Goal: Use online tool/utility: Use online tool/utility

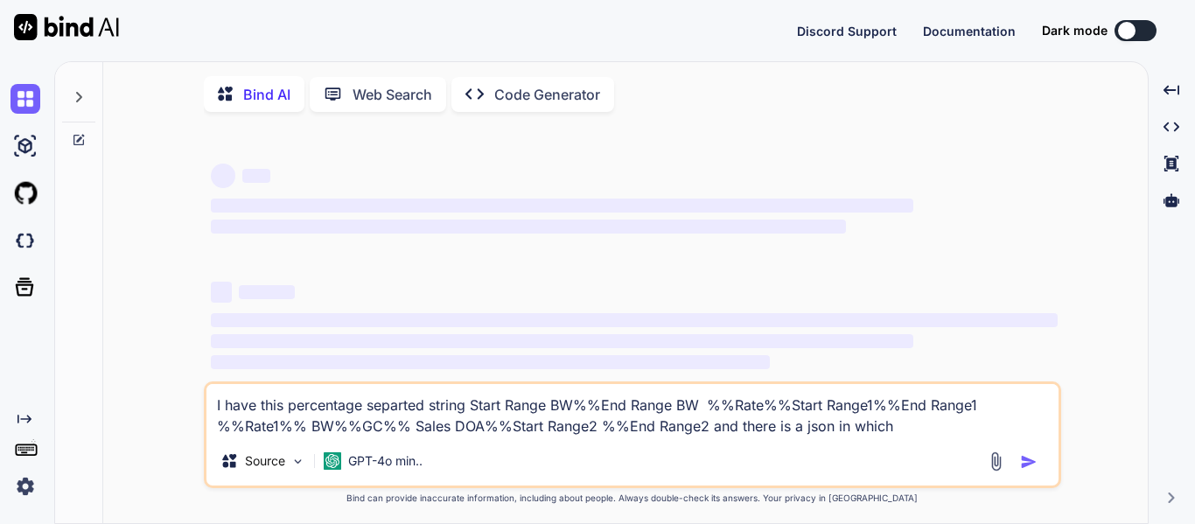
click at [74, 96] on icon at bounding box center [79, 97] width 14 height 14
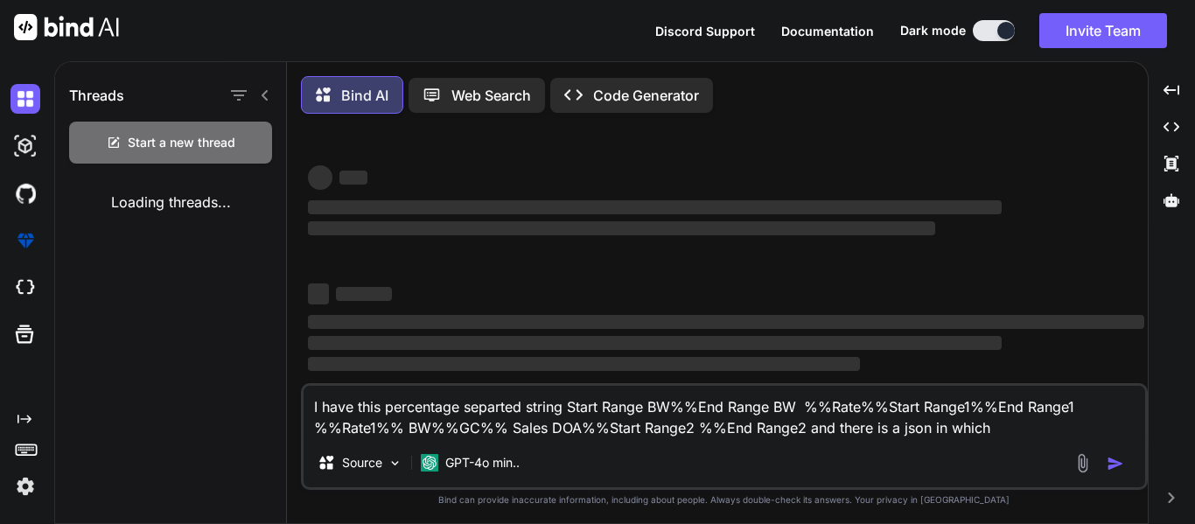
click at [501, 427] on textarea "I have this percentage separted string Start Range BW%%End Range BW %%Rate%%Sta…" at bounding box center [725, 412] width 842 height 53
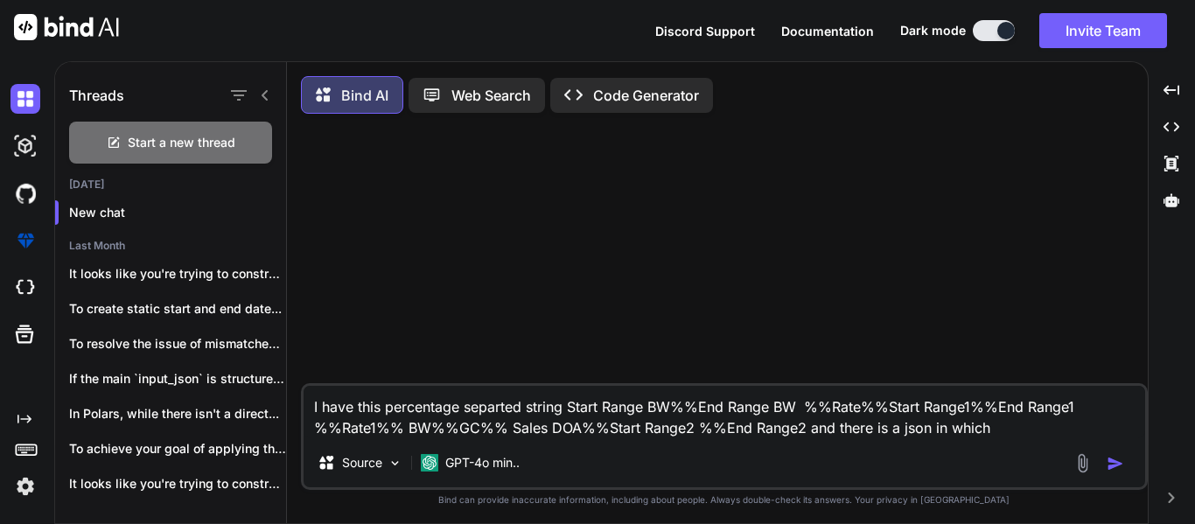
type textarea "x"
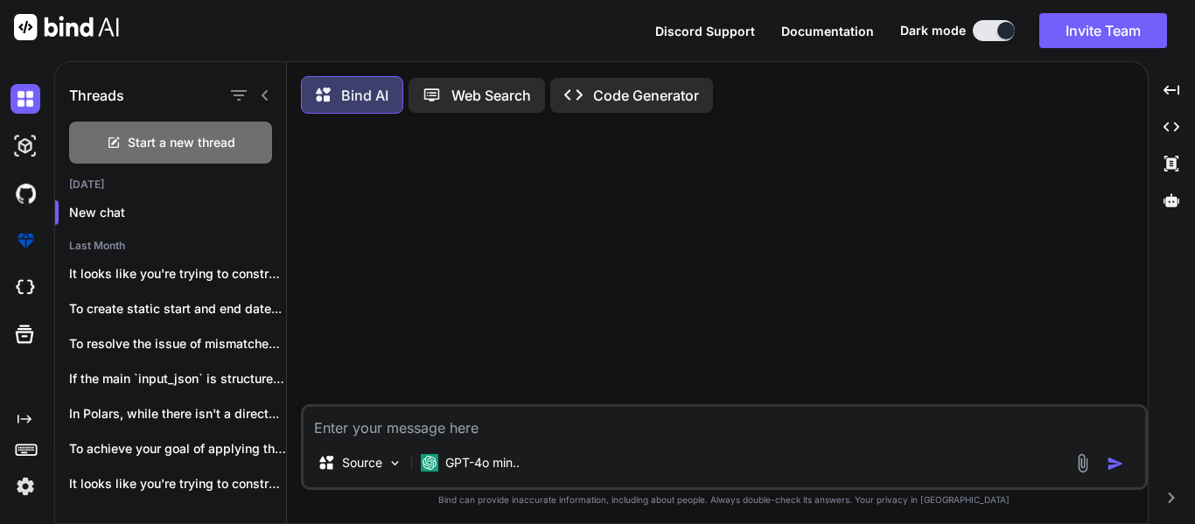
paste textarea "cross_connect_charges_otc.append(float(responseFeasibility_2.get("CROSS-Connect…"
type textarea "cross_connect_charges_otc.append(float(responseFeasibility_2.get("CROSS-Connect…"
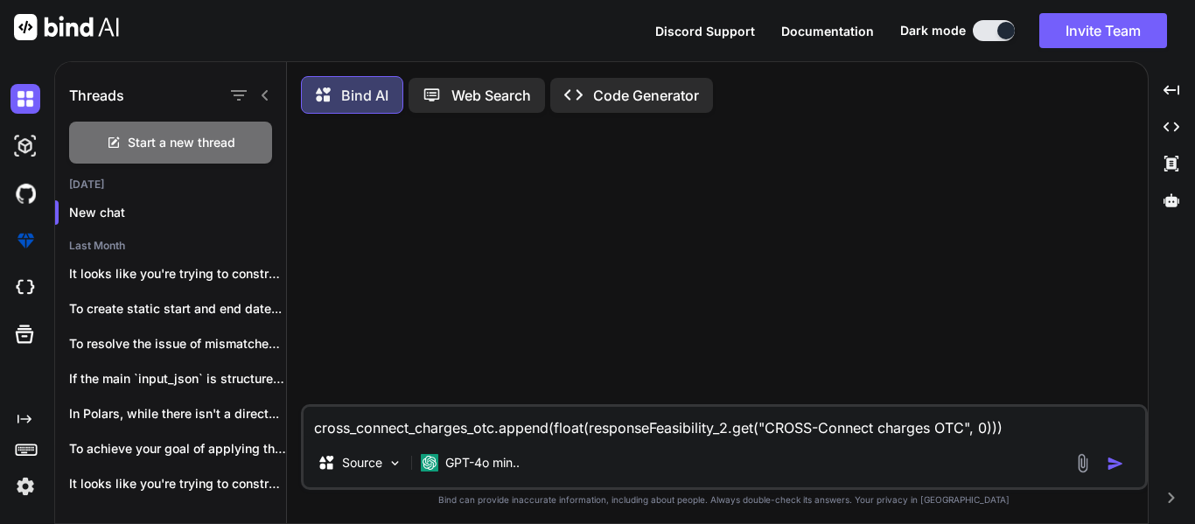
type textarea "x"
type textarea "cross_connect_charges_otc.append(float(responseFeasibility_2.get("CROSS-Connect…"
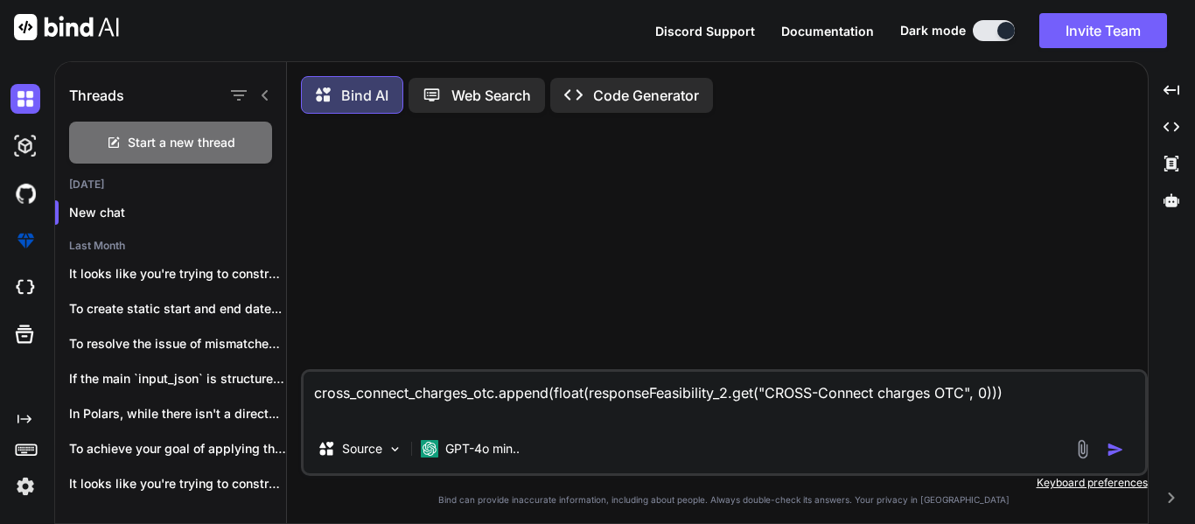
type textarea "x"
type textarea "cross_connect_charges_otc.append(float(responseFeasibility_2.get("CROSS-Connect…"
type textarea "x"
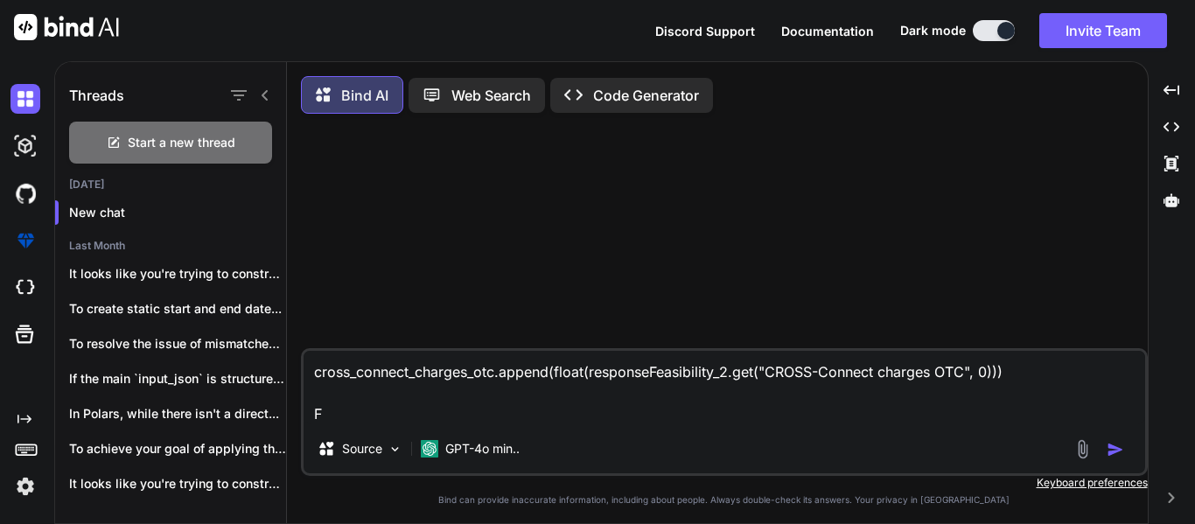
type textarea "cross_connect_charges_otc.append(float(responseFeasibility_2.get("CROSS-Connect…"
type textarea "x"
type textarea "cross_connect_charges_otc.append(float(responseFeasibility_2.get("CROSS-Connect…"
type textarea "x"
type textarea "cross_connect_charges_otc.append(float(responseFeasibility_2.get("CROSS-Connect…"
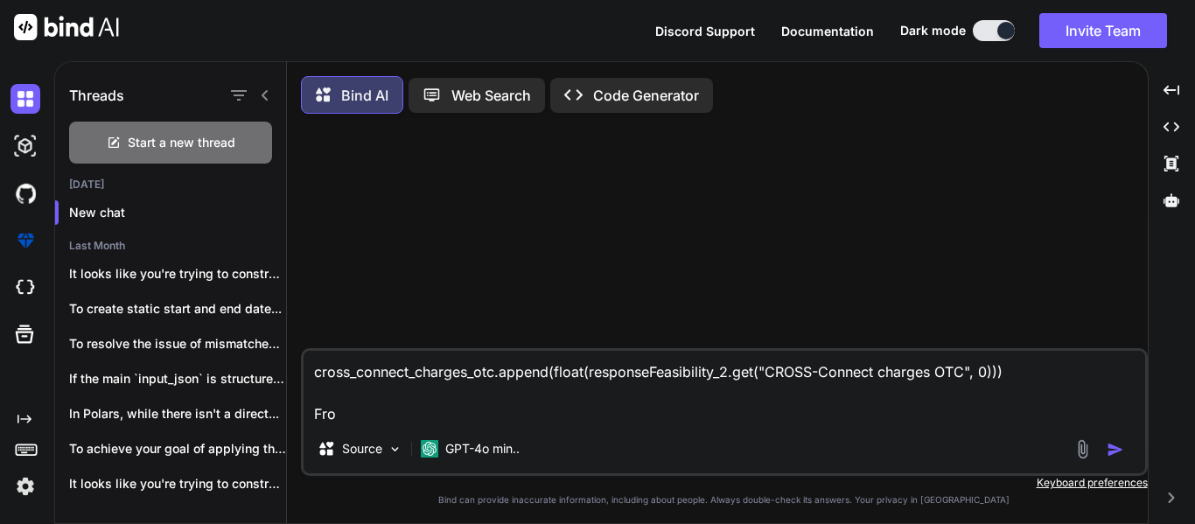
type textarea "x"
type textarea "cross_connect_charges_otc.append(float(responseFeasibility_2.get("CROSS-Connect…"
type textarea "x"
type textarea "cross_connect_charges_otc.append(float(responseFeasibility_2.get("CROSS-Connect…"
type textarea "x"
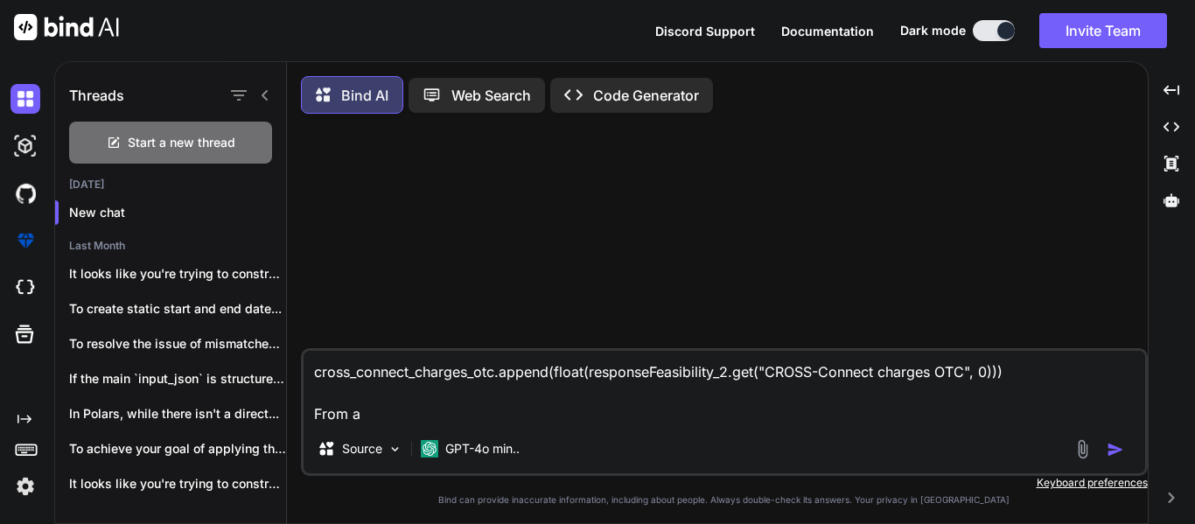
type textarea "cross_connect_charges_otc.append(float(responseFeasibility_2.get("CROSS-Connect…"
type textarea "x"
type textarea "cross_connect_charges_otc.append(float(responseFeasibility_2.get("CROSS-Connect…"
type textarea "x"
type textarea "cross_connect_charges_otc.append(float(responseFeasibility_2.get("CROSS-Connect…"
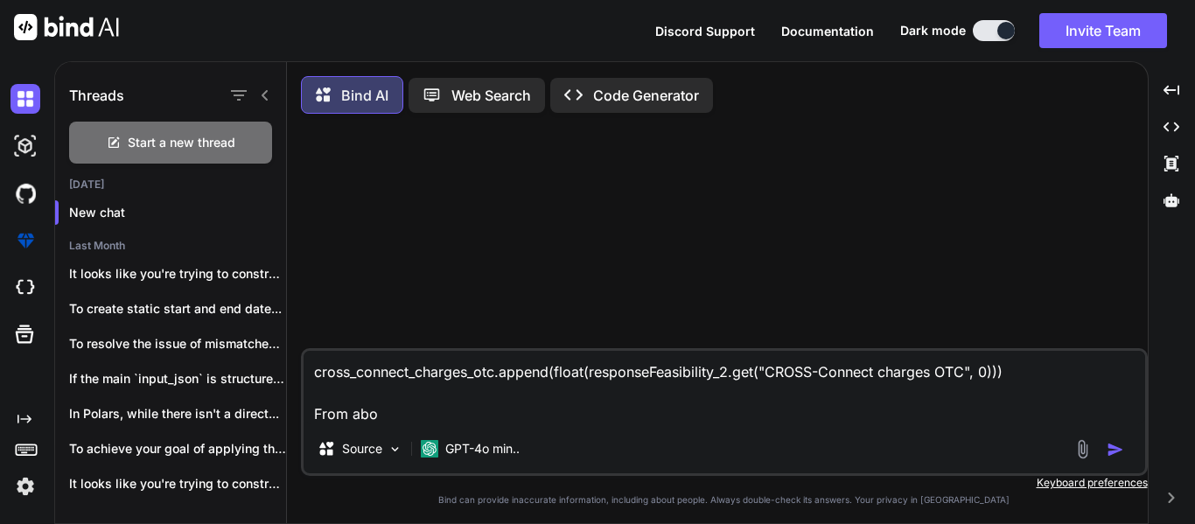
type textarea "x"
type textarea "cross_connect_charges_otc.append(float(responseFeasibility_2.get("CROSS-Connect…"
type textarea "x"
type textarea "cross_connect_charges_otc.append(float(responseFeasibility_2.get("CROSS-Connect…"
type textarea "x"
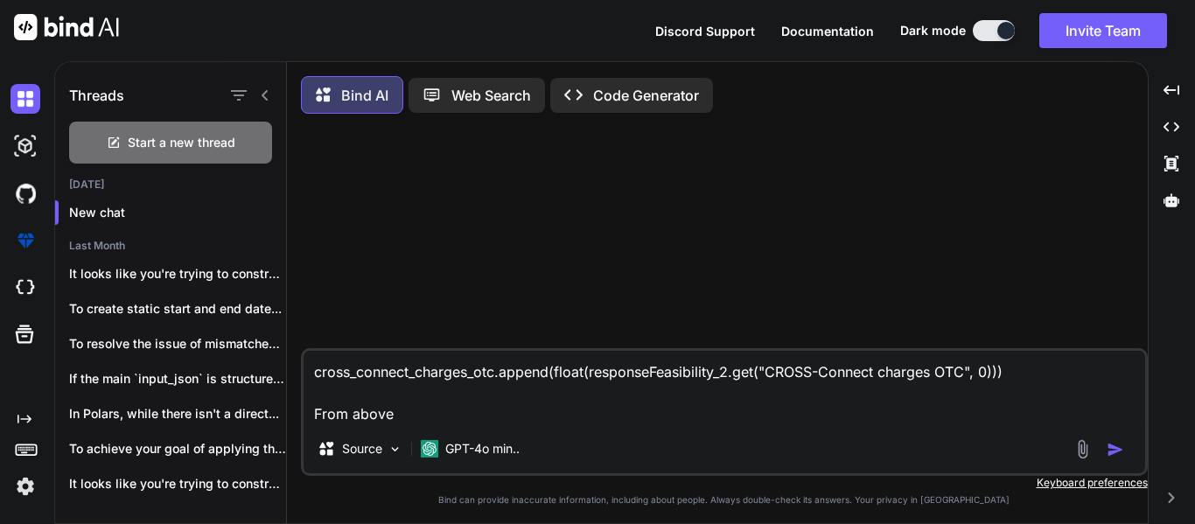
type textarea "cross_connect_charges_otc.append(float(responseFeasibility_2.get("CROSS-Connect…"
type textarea "x"
type textarea "cross_connect_charges_otc.append(float(responseFeasibility_2.get("CROSS-Connect…"
type textarea "x"
type textarea "cross_connect_charges_otc.append(float(responseFeasibility_2.get("CROSS-Connect…"
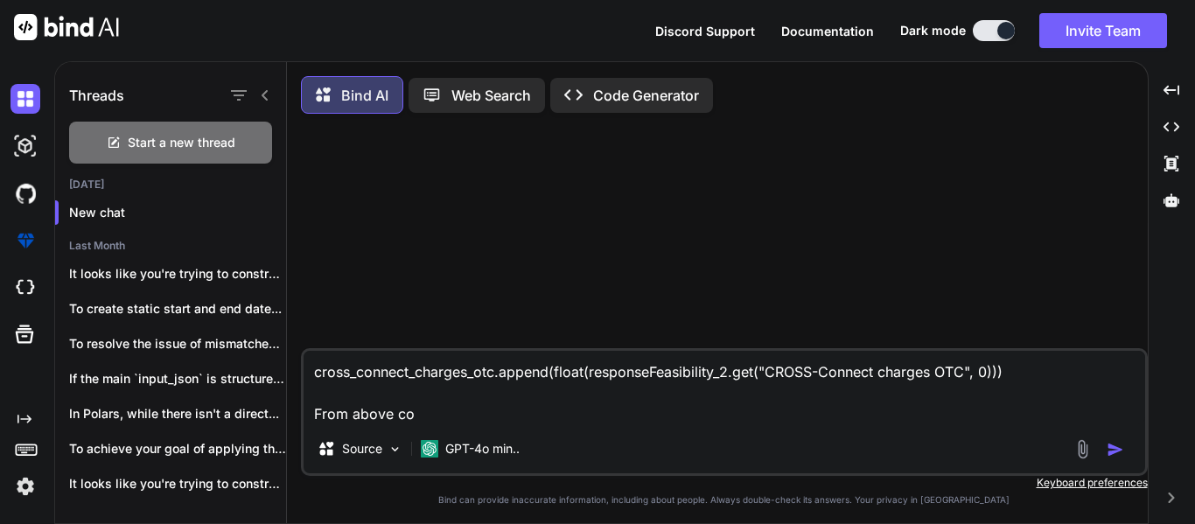
type textarea "x"
type textarea "cross_connect_charges_otc.append(float(responseFeasibility_2.get("CROSS-Connect…"
type textarea "x"
type textarea "cross_connect_charges_otc.append(float(responseFeasibility_2.get("CROSS-Connect…"
type textarea "x"
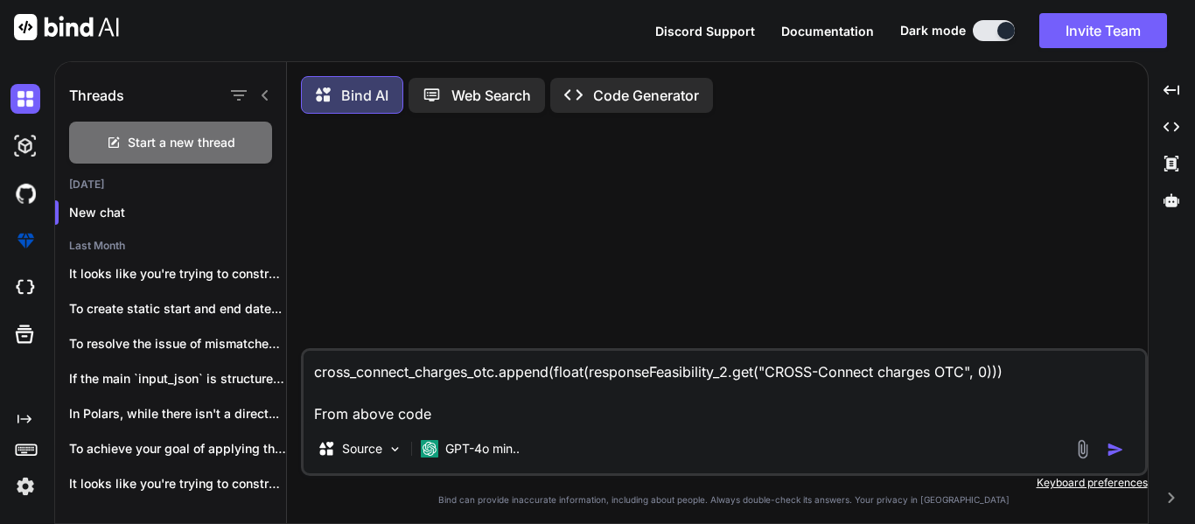
type textarea "cross_connect_charges_otc.append(float(responseFeasibility_2.get("CROSS-Connect…"
type textarea "x"
type textarea "cross_connect_charges_otc.append(float(responseFeasibility_2.get("CROSS-Connect…"
type textarea "x"
type textarea "cross_connect_charges_otc.append(float(responseFeasibility_2.get("CROSS-Connect…"
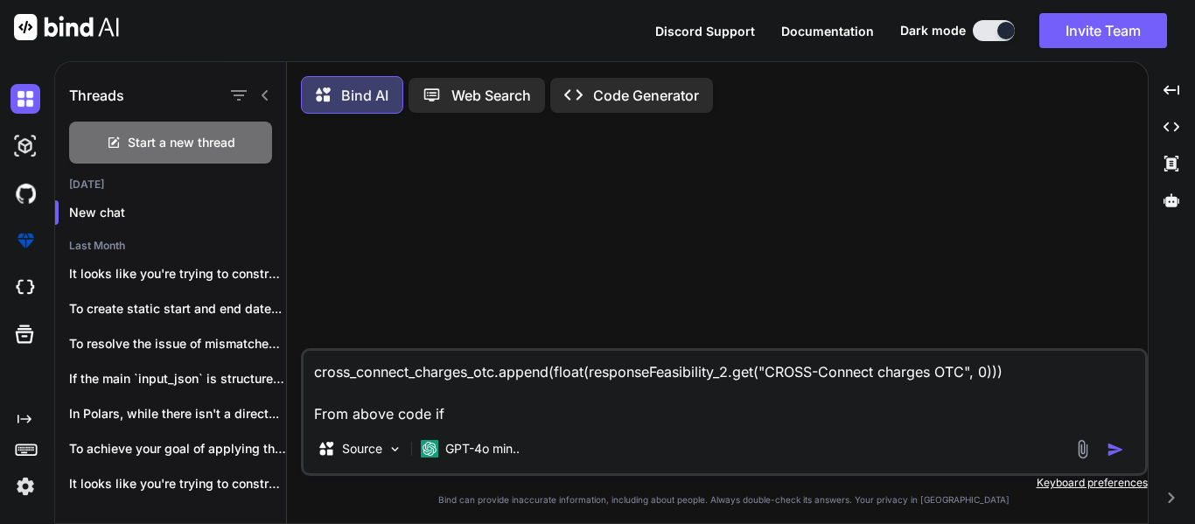
type textarea "x"
type textarea "cross_connect_charges_otc.append(float(responseFeasibility_2.get("CROSS-Connect…"
type textarea "x"
type textarea "cross_connect_charges_otc.append(float(responseFeasibility_2.get("CROSS-Connect…"
type textarea "x"
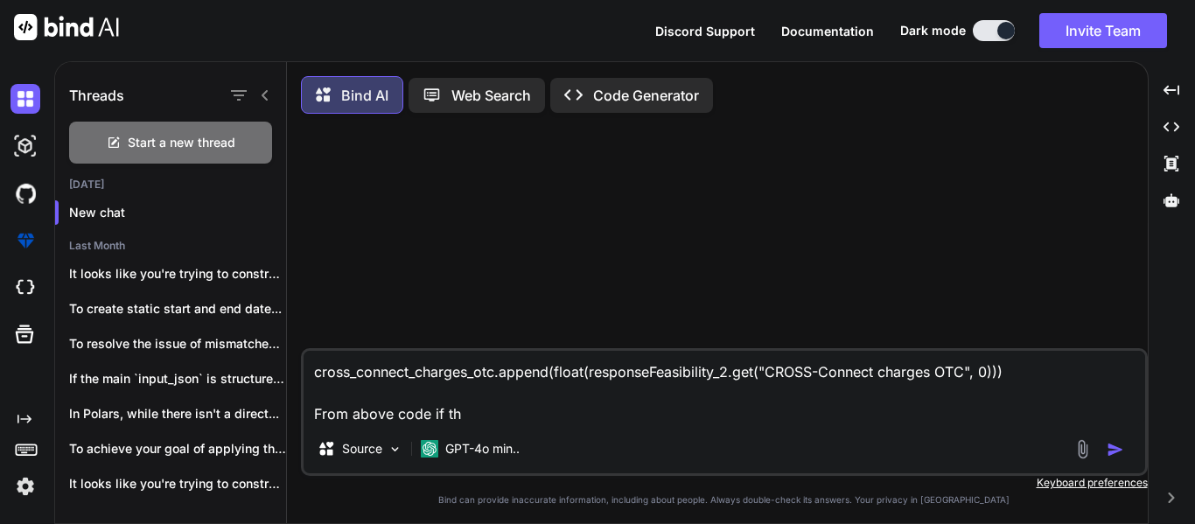
type textarea "cross_connect_charges_otc.append(float(responseFeasibility_2.get("CROSS-Connect…"
type textarea "x"
type textarea "cross_connect_charges_otc.append(float(responseFeasibility_2.get("CROSS-Connect…"
type textarea "x"
type textarea "cross_connect_charges_otc.append(float(responseFeasibility_2.get("CROSS-Connect…"
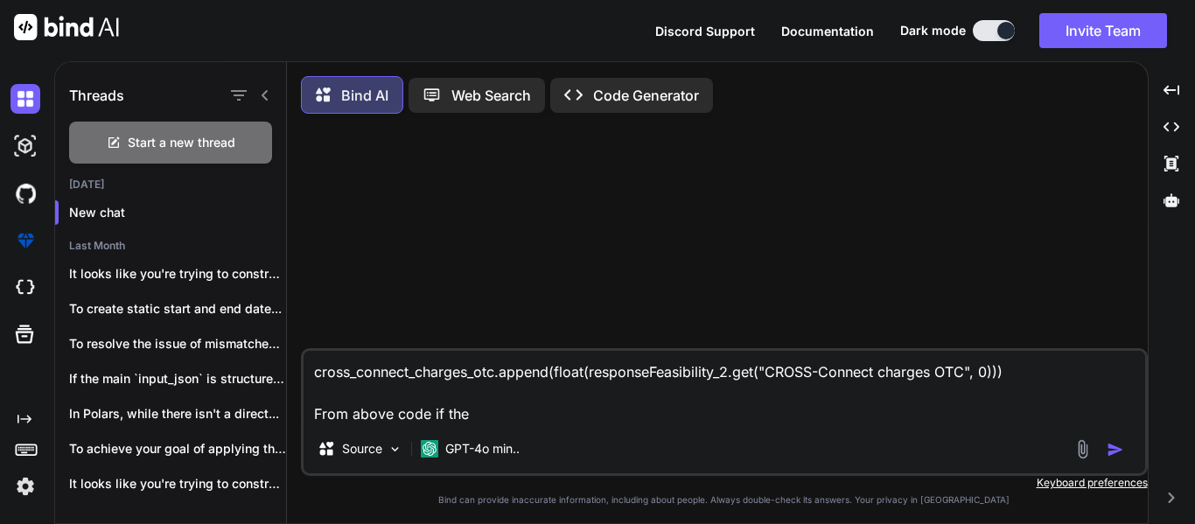
type textarea "x"
type textarea "cross_connect_charges_otc.append(float(responseFeasibility_2.get("CROSS-Connect…"
type textarea "x"
type textarea "cross_connect_charges_otc.append(float(responseFeasibility_2.get("CROSS-Connect…"
type textarea "x"
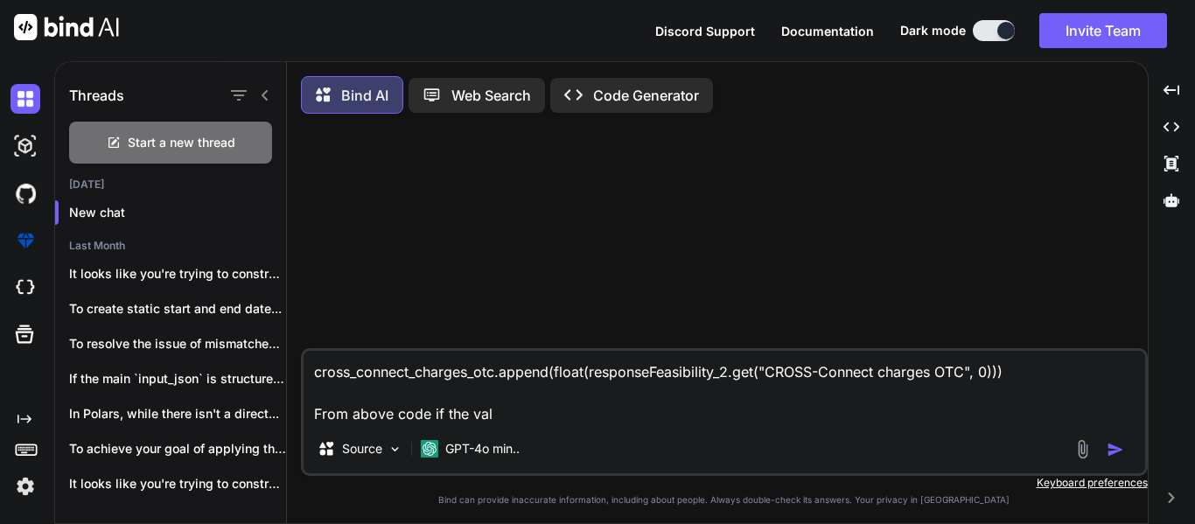
type textarea "cross_connect_charges_otc.append(float(responseFeasibility_2.get("CROSS-Connect…"
type textarea "x"
type textarea "cross_connect_charges_otc.append(float(responseFeasibility_2.get("CROSS-Connect…"
type textarea "x"
type textarea "cross_connect_charges_otc.append(float(responseFeasibility_2.get("CROSS-Connect…"
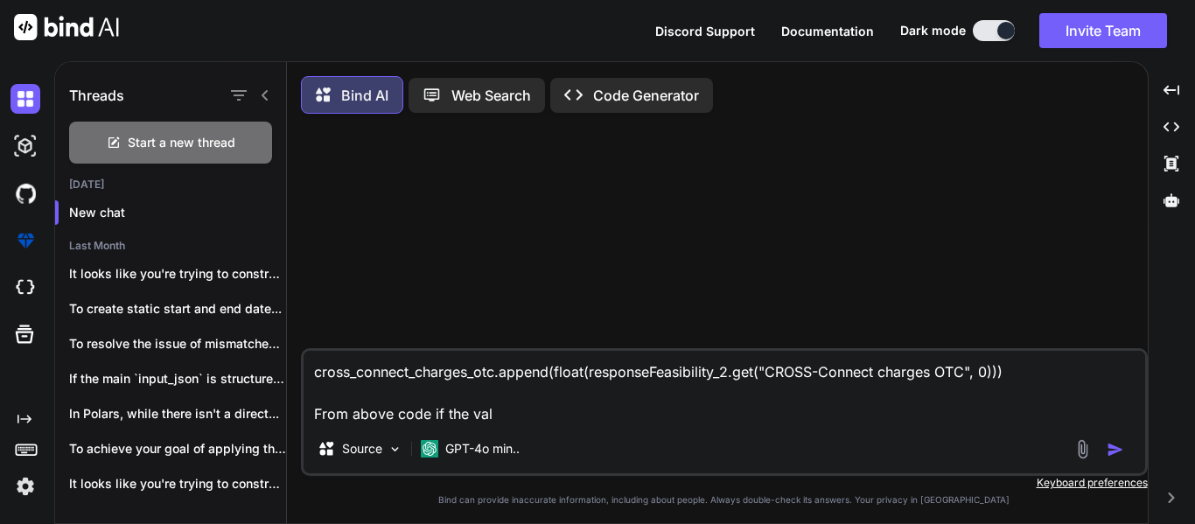
type textarea "x"
type textarea "cross_connect_charges_otc.append(float(responseFeasibility_2.get("CROSS-Connect…"
type textarea "x"
type textarea "cross_connect_charges_otc.append(float(responseFeasibility_2.get("CROSS-Connect…"
type textarea "x"
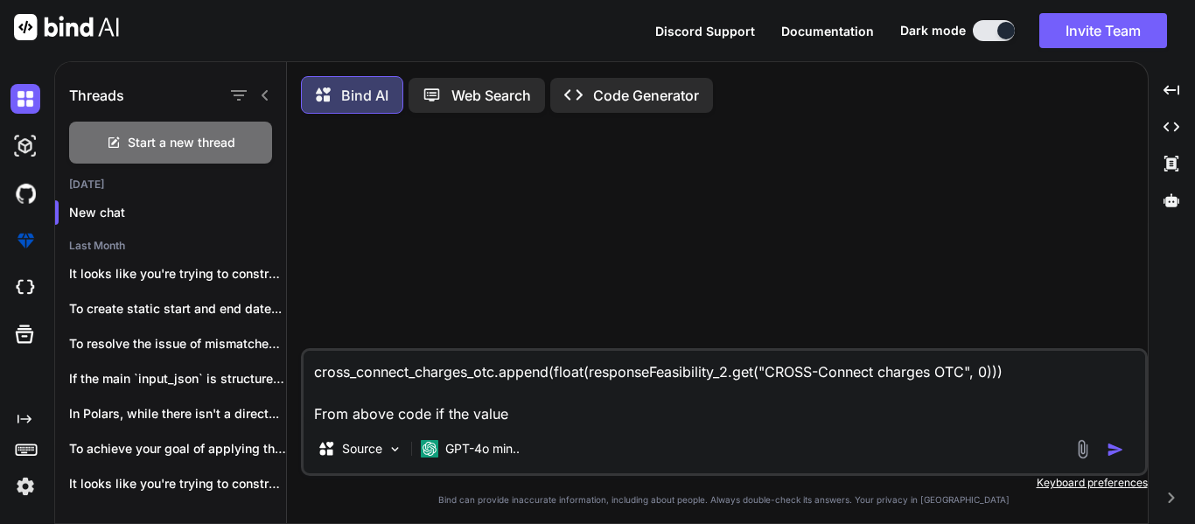
type textarea "cross_connect_charges_otc.append(float(responseFeasibility_2.get("CROSS-Connect…"
type textarea "x"
type textarea "cross_connect_charges_otc.append(float(responseFeasibility_2.get("CROSS-Connect…"
type textarea "x"
type textarea "cross_connect_charges_otc.append(float(responseFeasibility_2.get("CROSS-Connect…"
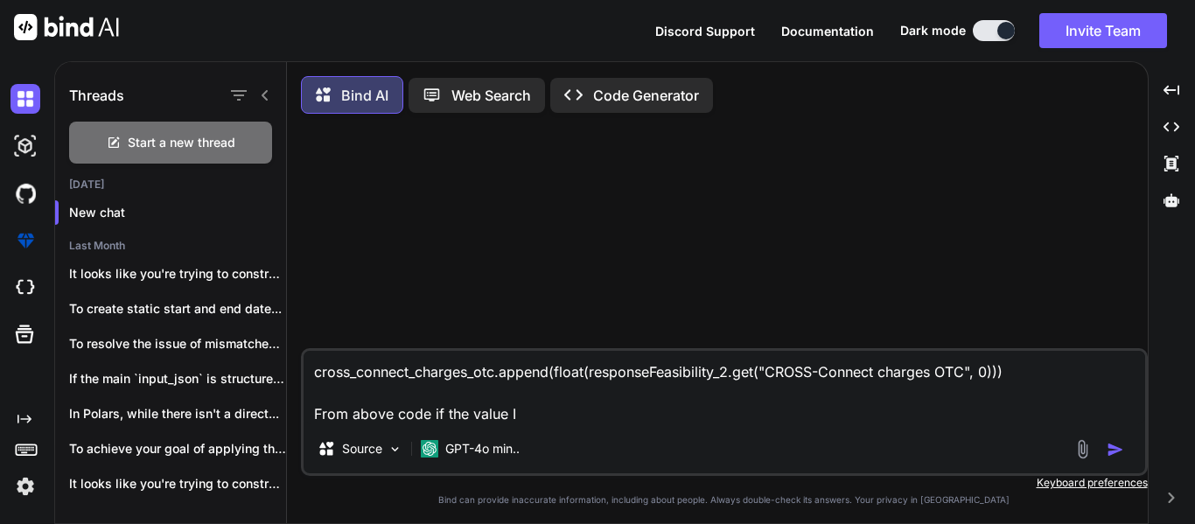
type textarea "x"
type textarea "cross_connect_charges_otc.append(float(responseFeasibility_2.get("CROSS-Connect…"
type textarea "x"
type textarea "cross_connect_charges_otc.append(float(responseFeasibility_2.get("CROSS-Connect…"
type textarea "x"
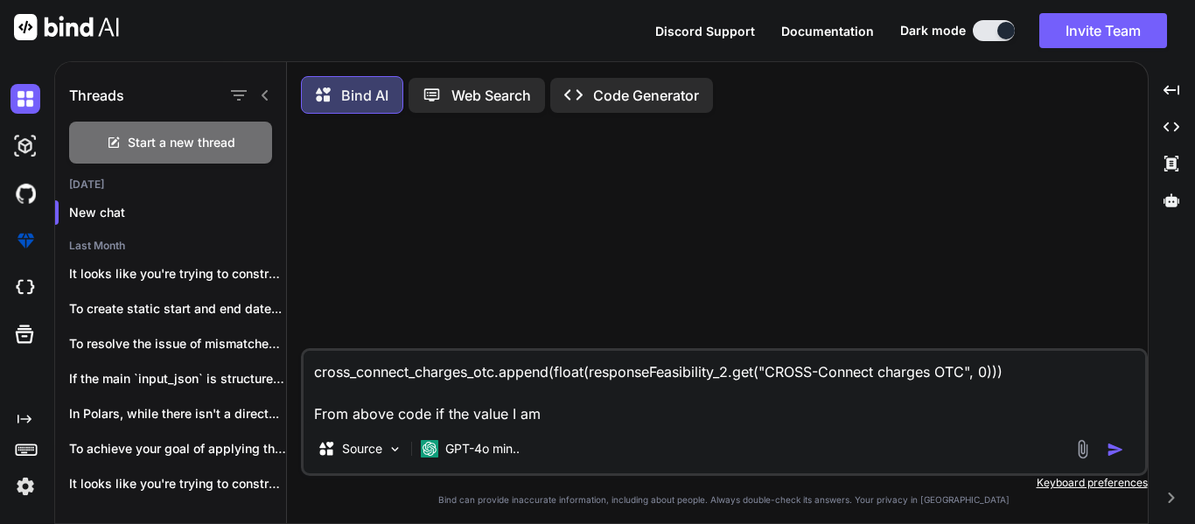
type textarea "cross_connect_charges_otc.append(float(responseFeasibility_2.get("CROSS-Connect…"
type textarea "x"
type textarea "cross_connect_charges_otc.append(float(responseFeasibility_2.get("CROSS-Connect…"
type textarea "x"
type textarea "cross_connect_charges_otc.append(float(responseFeasibility_2.get("CROSS-Connect…"
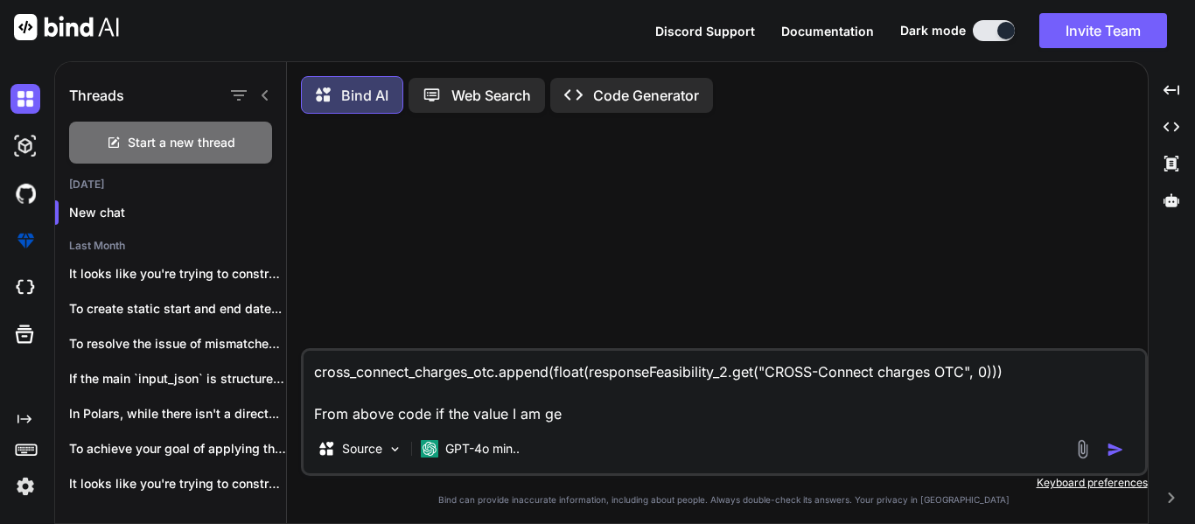
type textarea "x"
type textarea "cross_connect_charges_otc.append(float(responseFeasibility_2.get("CROSS-Connect…"
type textarea "x"
type textarea "cross_connect_charges_otc.append(float(responseFeasibility_2.get("CROSS-Connect…"
type textarea "x"
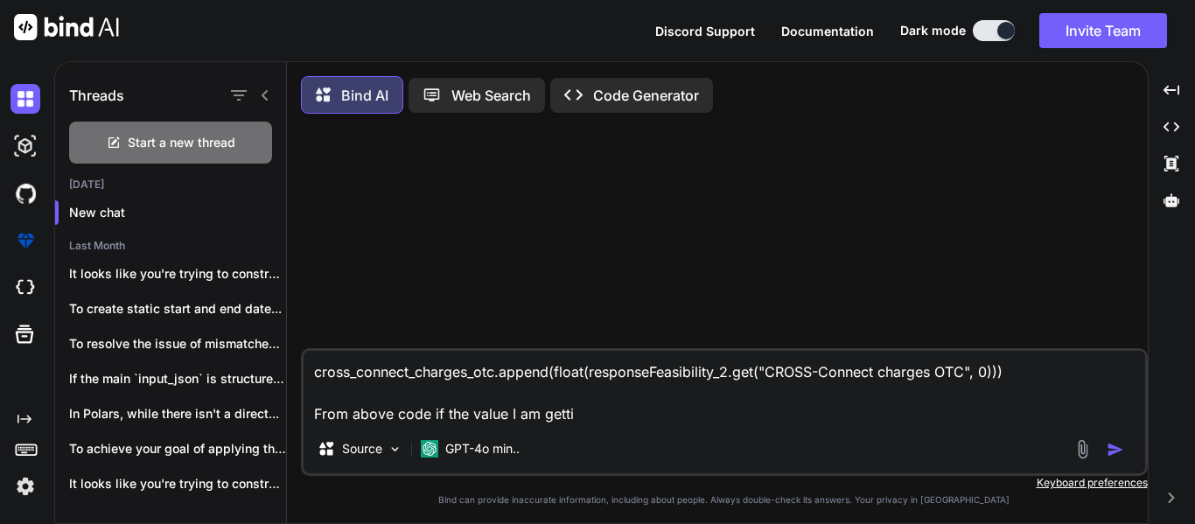
type textarea "cross_connect_charges_otc.append(float(responseFeasibility_2.get("CROSS-Connect…"
type textarea "x"
type textarea "cross_connect_charges_otc.append(float(responseFeasibility_2.get("CROSS-Connect…"
type textarea "x"
type textarea "cross_connect_charges_otc.append(float(responseFeasibility_2.get("CROSS-Connect…"
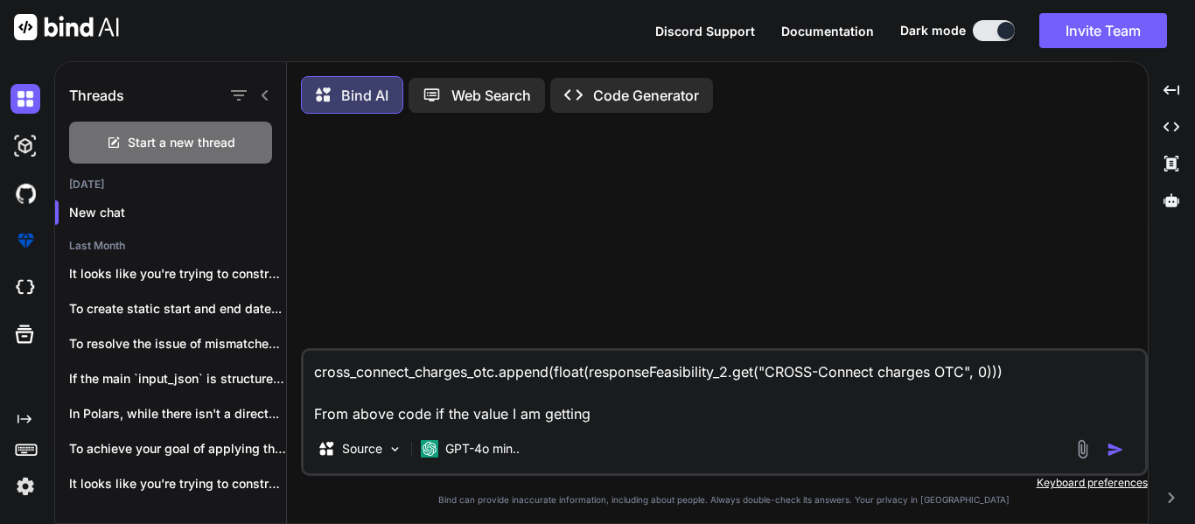
type textarea "x"
type textarea "cross_connect_charges_otc.append(float(responseFeasibility_2.get("CROSS-Connect…"
type textarea "x"
type textarea "cross_connect_charges_otc.append(float(responseFeasibility_2.get("CROSS-Connect…"
type textarea "x"
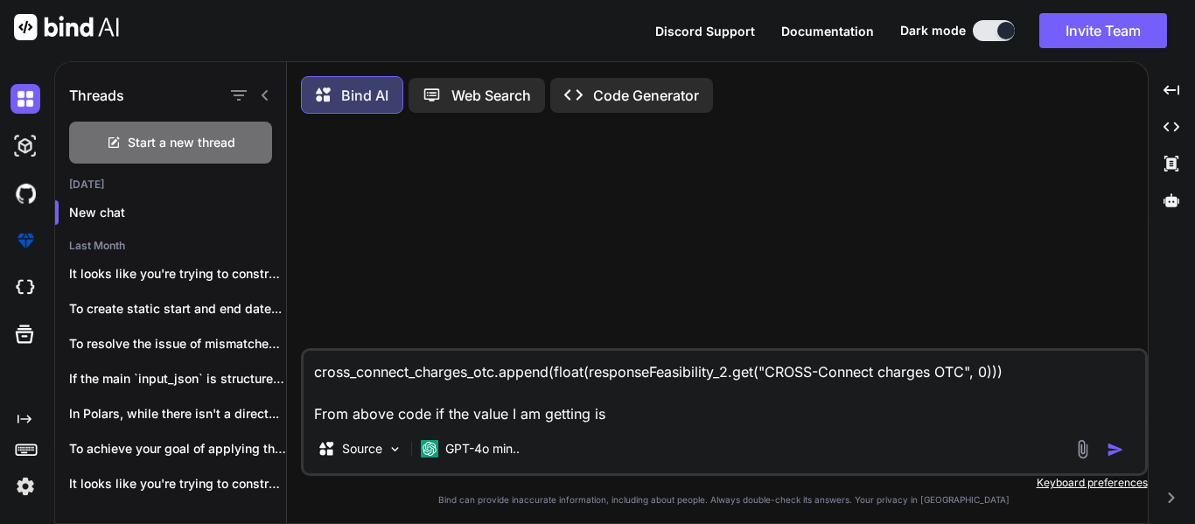
type textarea "cross_connect_charges_otc.append(float(responseFeasibility_2.get("CROSS-Connect…"
type textarea "x"
type textarea "cross_connect_charges_otc.append(float(responseFeasibility_2.get("CROSS-Connect…"
type textarea "x"
type textarea "cross_connect_charges_otc.append(float(responseFeasibility_2.get("CROSS-Connect…"
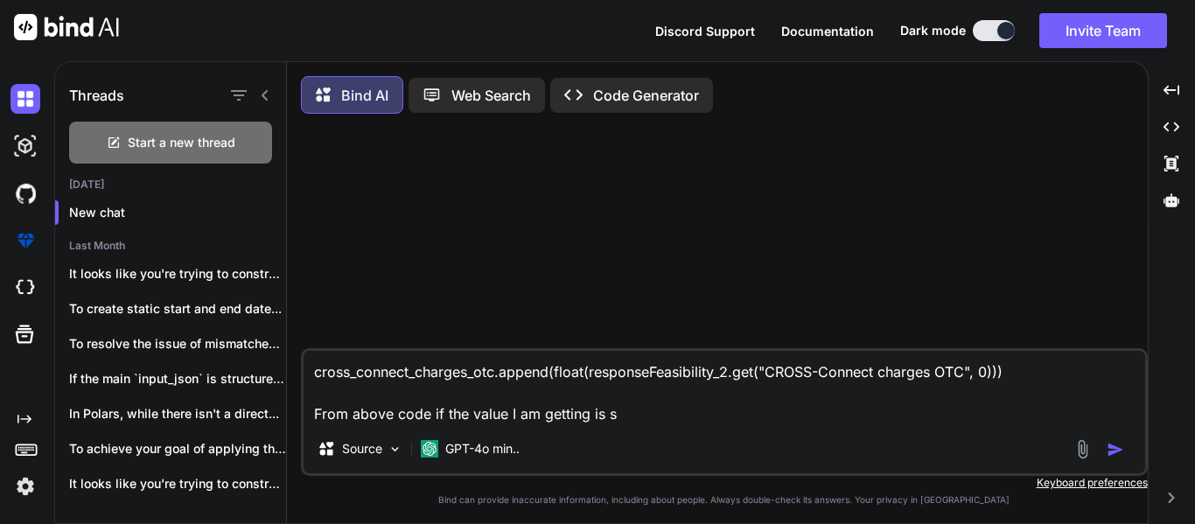
type textarea "x"
type textarea "cross_connect_charges_otc.append(float(responseFeasibility_2.get("CROSS-Connect…"
type textarea "x"
type textarea "cross_connect_charges_otc.append(float(responseFeasibility_2.get("CROSS-Connect…"
type textarea "x"
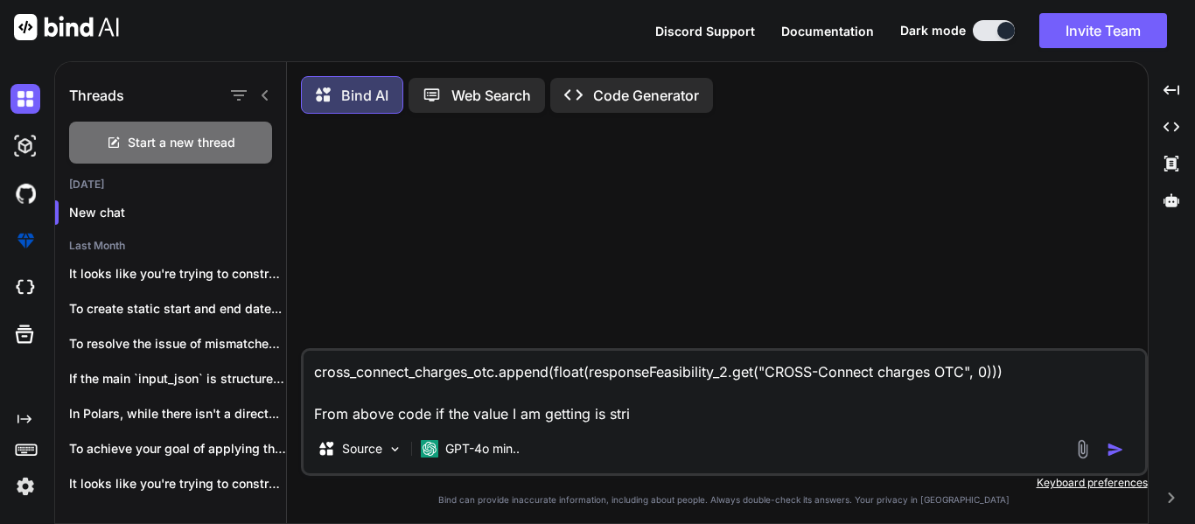
type textarea "cross_connect_charges_otc.append(float(responseFeasibility_2.get("CROSS-Connect…"
type textarea "x"
type textarea "cross_connect_charges_otc.append(float(responseFeasibility_2.get("CROSS-Connect…"
type textarea "x"
type textarea "cross_connect_charges_otc.append(float(responseFeasibility_2.get("CROSS-Connect…"
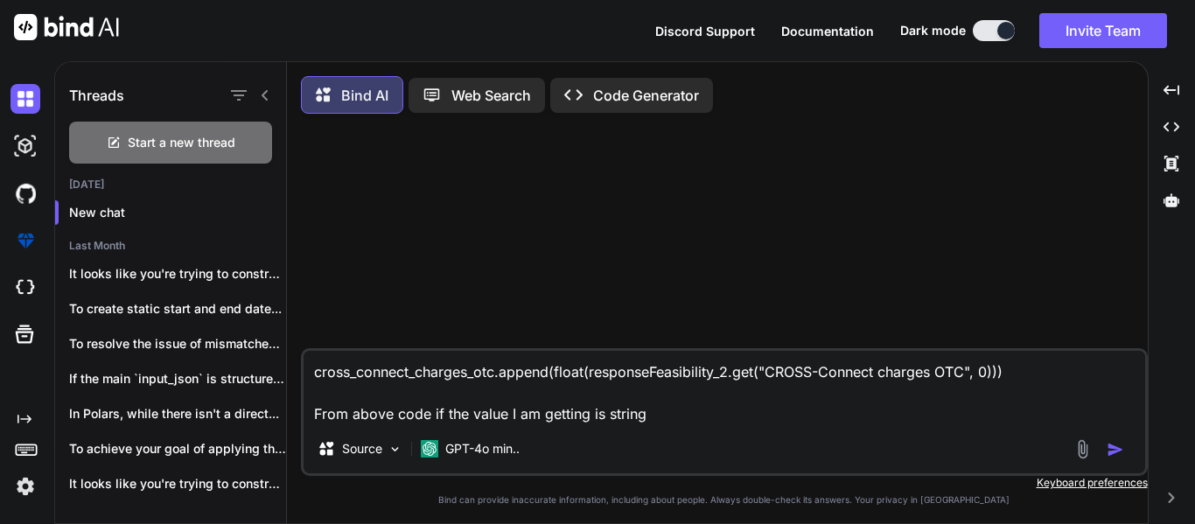
type textarea "x"
type textarea "cross_connect_charges_otc.append(float(responseFeasibility_2.get("CROSS-Connect…"
type textarea "x"
type textarea "cross_connect_charges_otc.append(float(responseFeasibility_2.get("CROSS-Connect…"
type textarea "x"
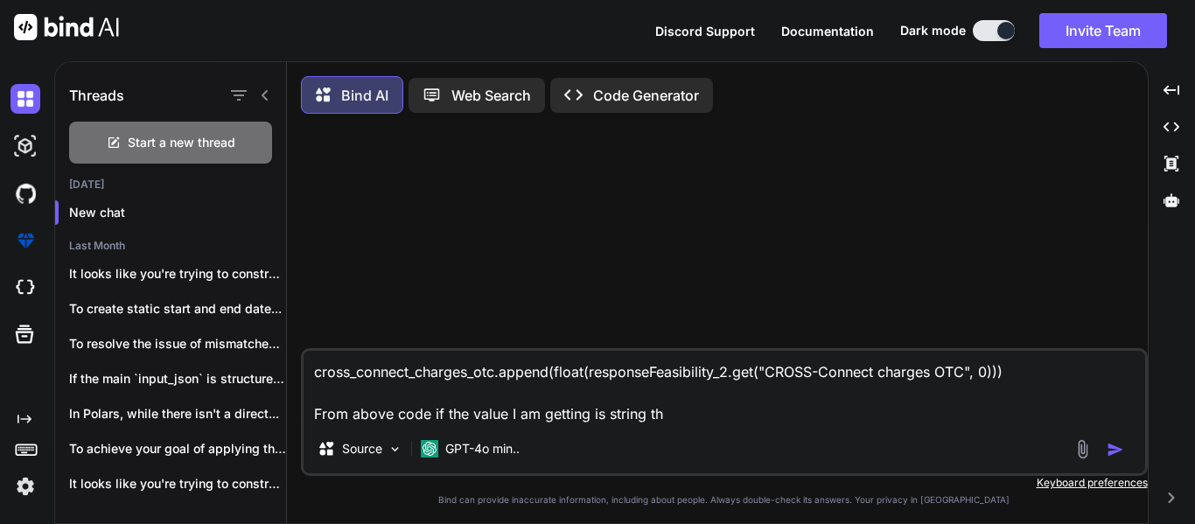
type textarea "cross_connect_charges_otc.append(float(responseFeasibility_2.get("CROSS-Connect…"
type textarea "x"
type textarea "cross_connect_charges_otc.append(float(responseFeasibility_2.get("CROSS-Connect…"
type textarea "x"
type textarea "cross_connect_charges_otc.append(float(responseFeasibility_2.get("CROSS-Connect…"
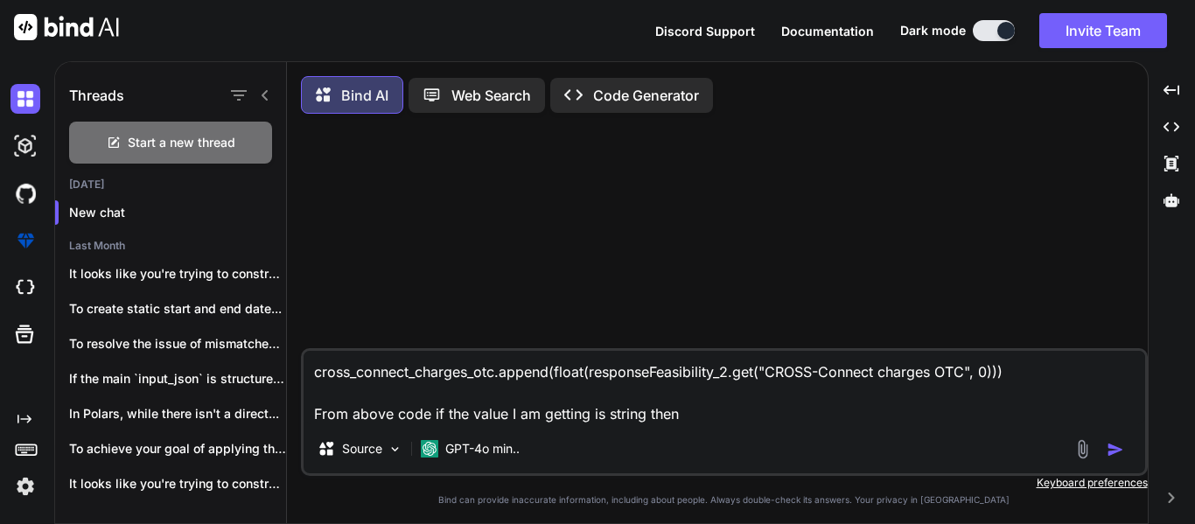
type textarea "x"
type textarea "cross_connect_charges_otc.append(float(responseFeasibility_2.get("CROSS-Connect…"
type textarea "x"
type textarea "cross_connect_charges_otc.append(float(responseFeasibility_2.get("CROSS-Connect…"
type textarea "x"
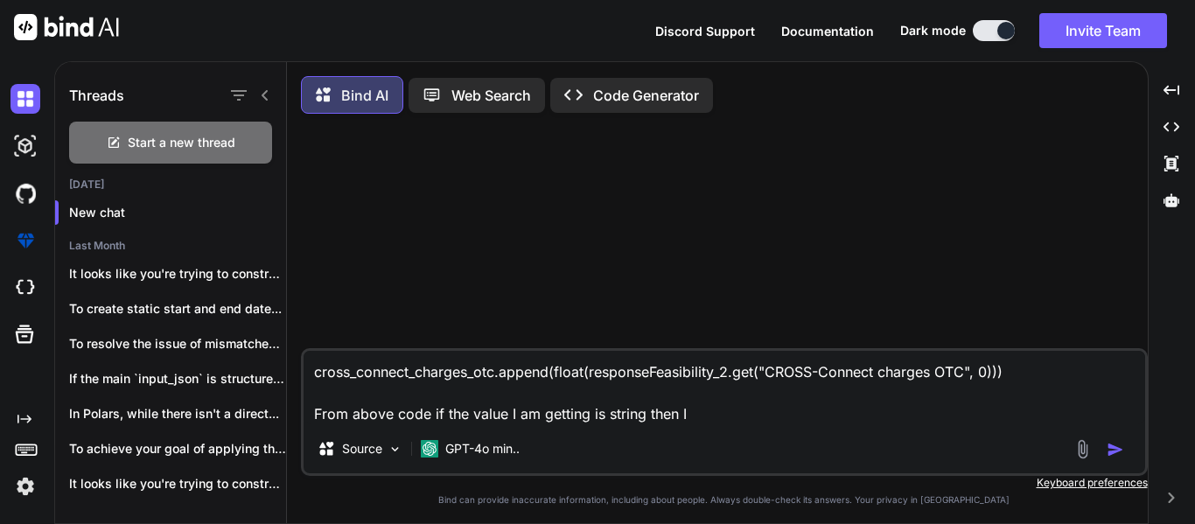
type textarea "cross_connect_charges_otc.append(float(responseFeasibility_2.get("CROSS-Connect…"
type textarea "x"
type textarea "cross_connect_charges_otc.append(float(responseFeasibility_2.get("CROSS-Connect…"
type textarea "x"
type textarea "cross_connect_charges_otc.append(float(responseFeasibility_2.get("CROSS-Connect…"
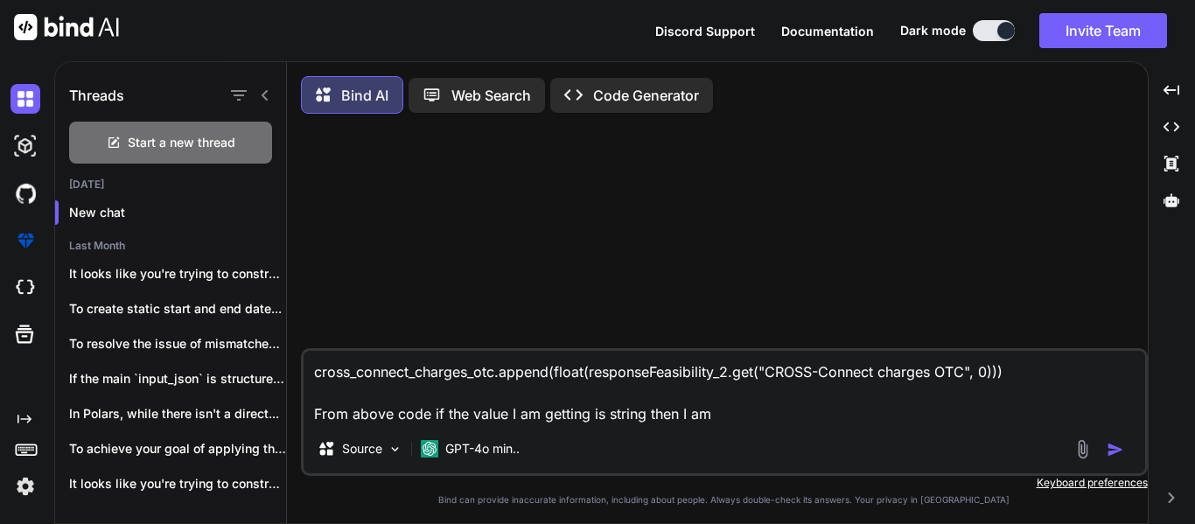
type textarea "x"
type textarea "cross_connect_charges_otc.append(float(responseFeasibility_2.get("CROSS-Connect…"
type textarea "x"
type textarea "cross_connect_charges_otc.append(float(responseFeasibility_2.get("CROSS-Connect…"
type textarea "x"
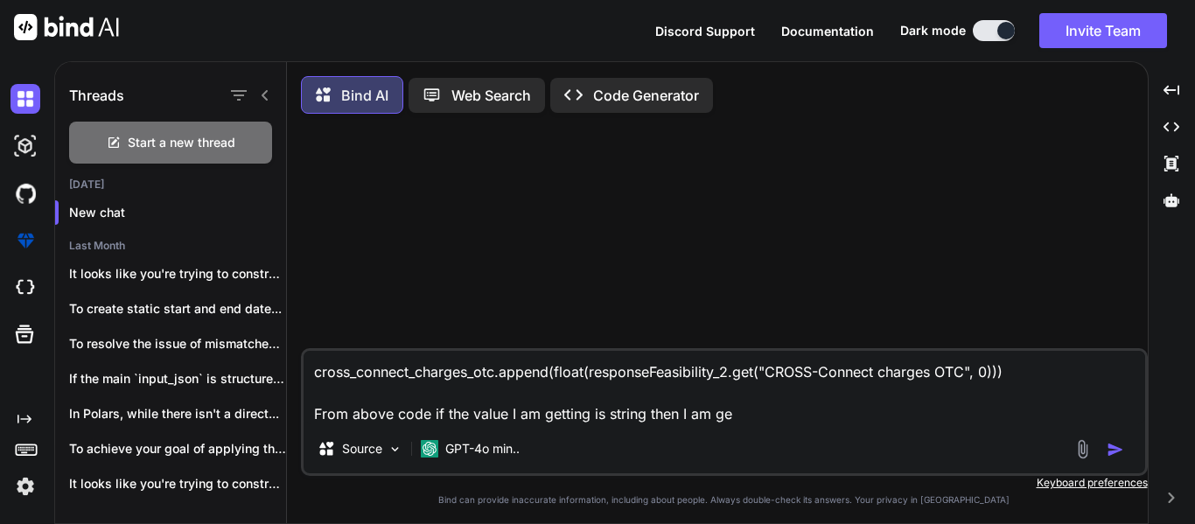
type textarea "cross_connect_charges_otc.append(float(responseFeasibility_2.get("CROSS-Connect…"
type textarea "x"
type textarea "cross_connect_charges_otc.append(float(responseFeasibility_2.get("CROSS-Connect…"
type textarea "x"
type textarea "cross_connect_charges_otc.append(float(responseFeasibility_2.get("CROSS-Connect…"
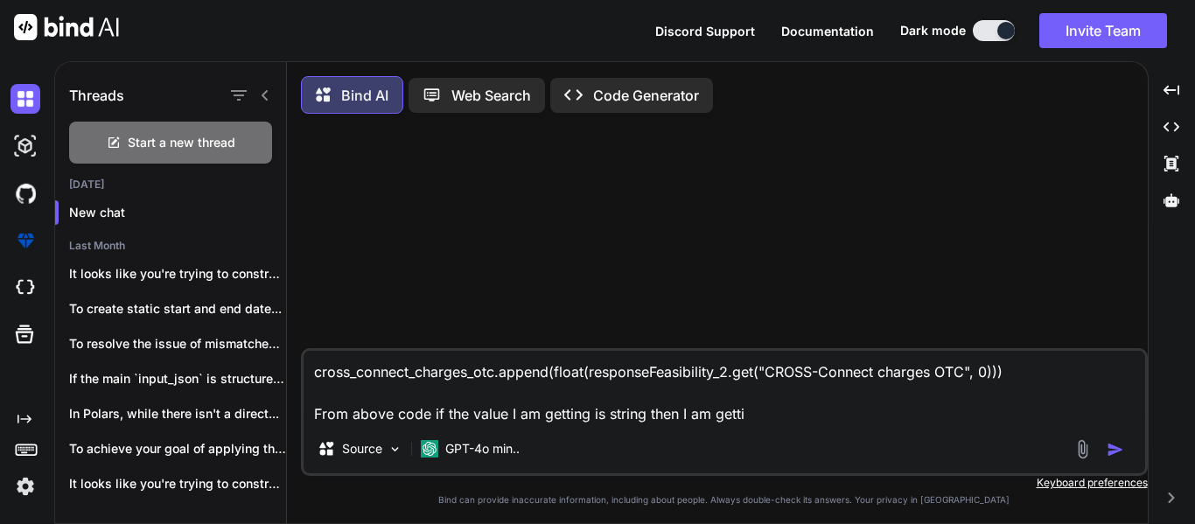
type textarea "x"
type textarea "cross_connect_charges_otc.append(float(responseFeasibility_2.get("CROSS-Connect…"
type textarea "x"
type textarea "cross_connect_charges_otc.append(float(responseFeasibility_2.get("CROSS-Connect…"
type textarea "x"
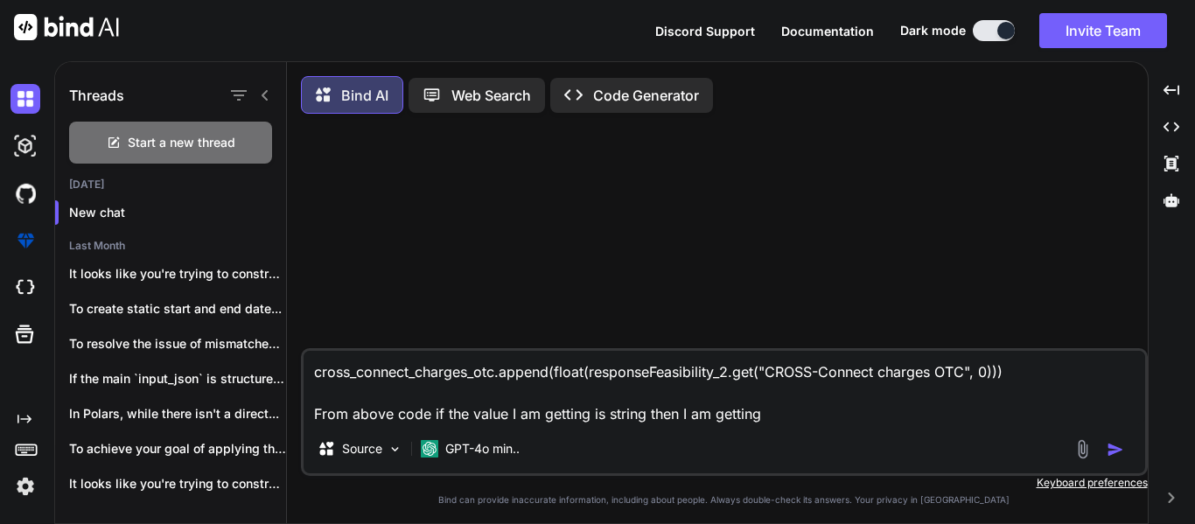
type textarea "cross_connect_charges_otc.append(float(responseFeasibility_2.get("CROSS-Connect…"
type textarea "x"
type textarea "cross_connect_charges_otc.append(float(responseFeasibility_2.get("CROSS-Connect…"
type textarea "x"
type textarea "cross_connect_charges_otc.append(float(responseFeasibility_2.get("CROSS-Connect…"
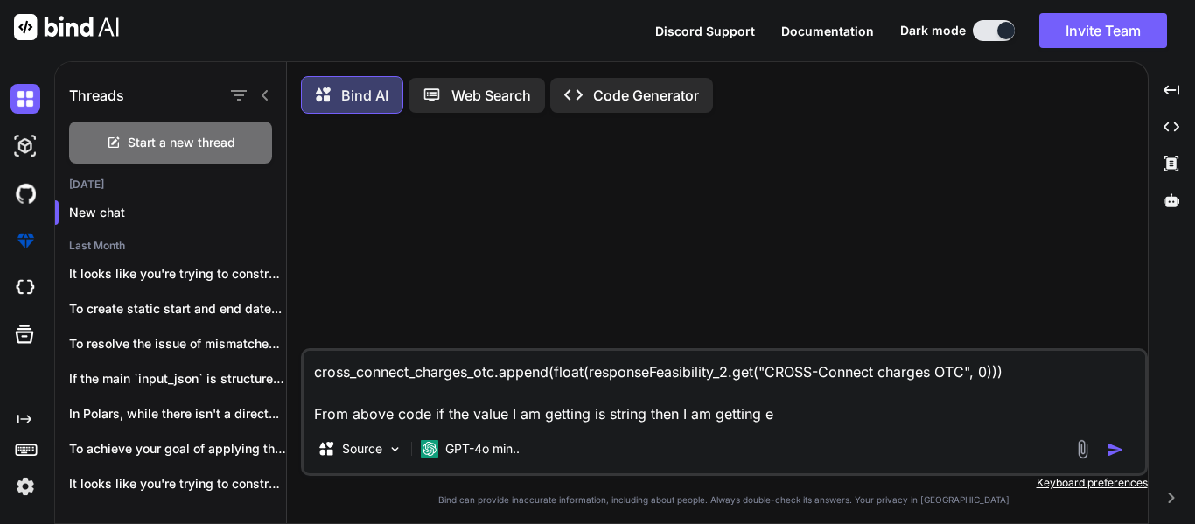
type textarea "x"
type textarea "cross_connect_charges_otc.append(float(responseFeasibility_2.get("CROSS-Connect…"
type textarea "x"
type textarea "cross_connect_charges_otc.append(float(responseFeasibility_2.get("CROSS-Connect…"
type textarea "x"
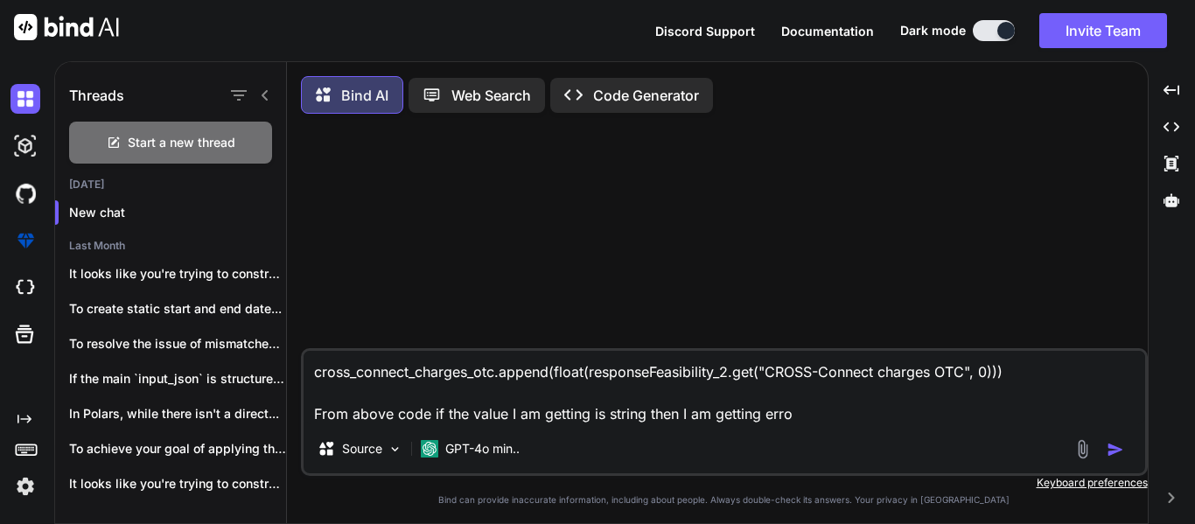
type textarea "cross_connect_charges_otc.append(float(responseFeasibility_2.get("CROSS-Connect…"
type textarea "x"
type textarea "cross_connect_charges_otc.append(float(responseFeasibility_2.get("CROSS-Connect…"
type textarea "x"
type textarea "cross_connect_charges_otc.append(float(responseFeasibility_2.get("CROSS-Connect…"
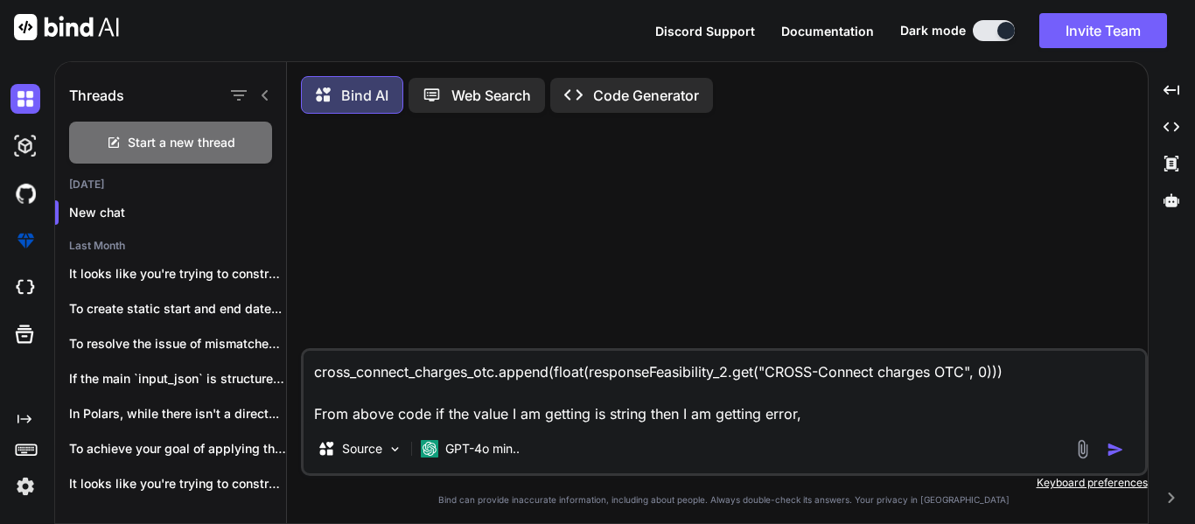
type textarea "x"
type textarea "cross_connect_charges_otc.append(float(responseFeasibility_2.get("CROSS-Connect…"
type textarea "x"
type textarea "cross_connect_charges_otc.append(float(responseFeasibility_2.get("CROSS-Connect…"
type textarea "x"
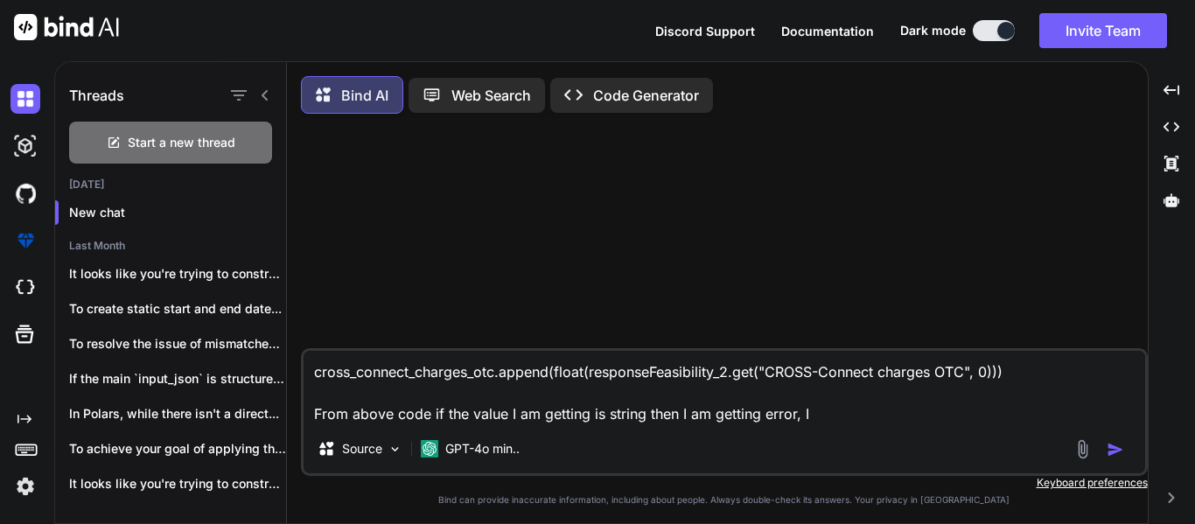
type textarea "cross_connect_charges_otc.append(float(responseFeasibility_2.get("CROSS-Connect…"
type textarea "x"
type textarea "cross_connect_charges_otc.append(float(responseFeasibility_2.get("CROSS-Connect…"
type textarea "x"
type textarea "cross_connect_charges_otc.append(float(responseFeasibility_2.get("CROSS-Connect…"
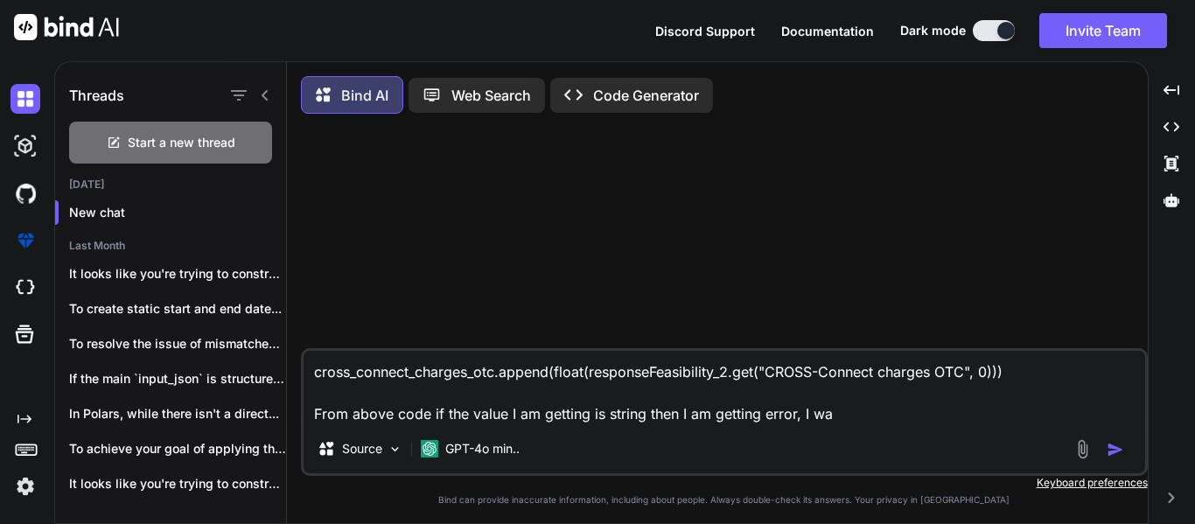
type textarea "x"
type textarea "cross_connect_charges_otc.append(float(responseFeasibility_2.get("CROSS-Connect…"
type textarea "x"
type textarea "cross_connect_charges_otc.append(float(responseFeasibility_2.get("CROSS-Connect…"
type textarea "x"
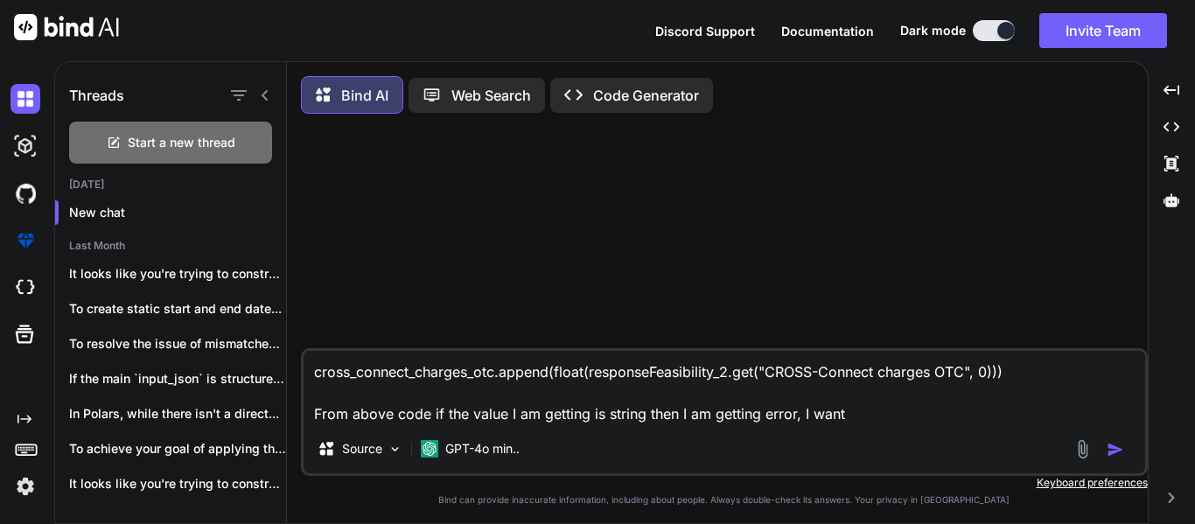
type textarea "cross_connect_charges_otc.append(float(responseFeasibility_2.get("CROSS-Connect…"
type textarea "x"
type textarea "cross_connect_charges_otc.append(float(responseFeasibility_2.get("CROSS-Connect…"
type textarea "x"
type textarea "cross_connect_charges_otc.append(float(responseFeasibility_2.get("CROSS-Connect…"
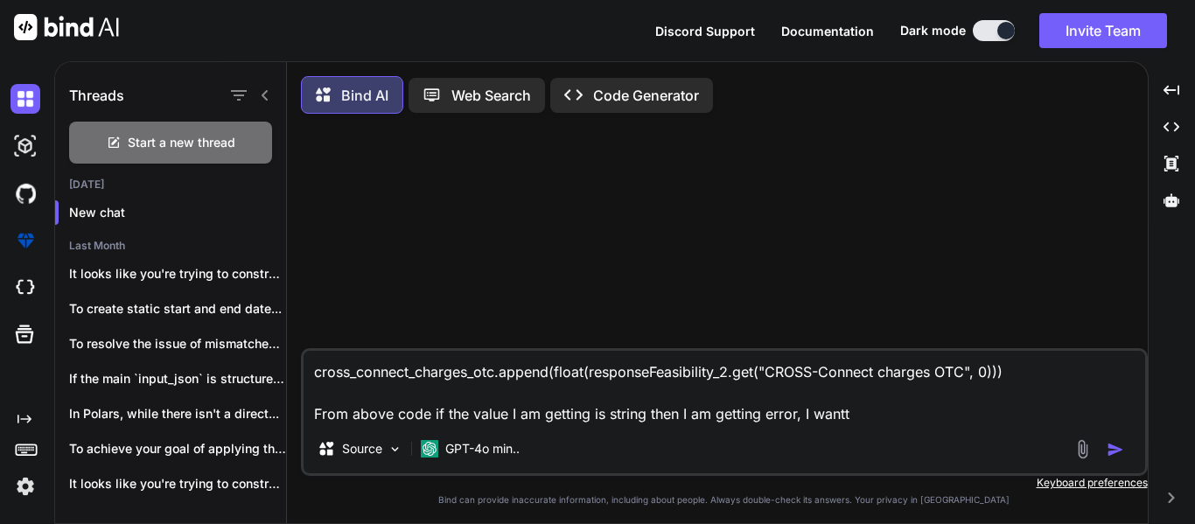
type textarea "x"
type textarea "cross_connect_charges_otc.append(float(responseFeasibility_2.get("CROSS-Connect…"
type textarea "x"
type textarea "cross_connect_charges_otc.append(float(responseFeasibility_2.get("CROSS-Connect…"
type textarea "x"
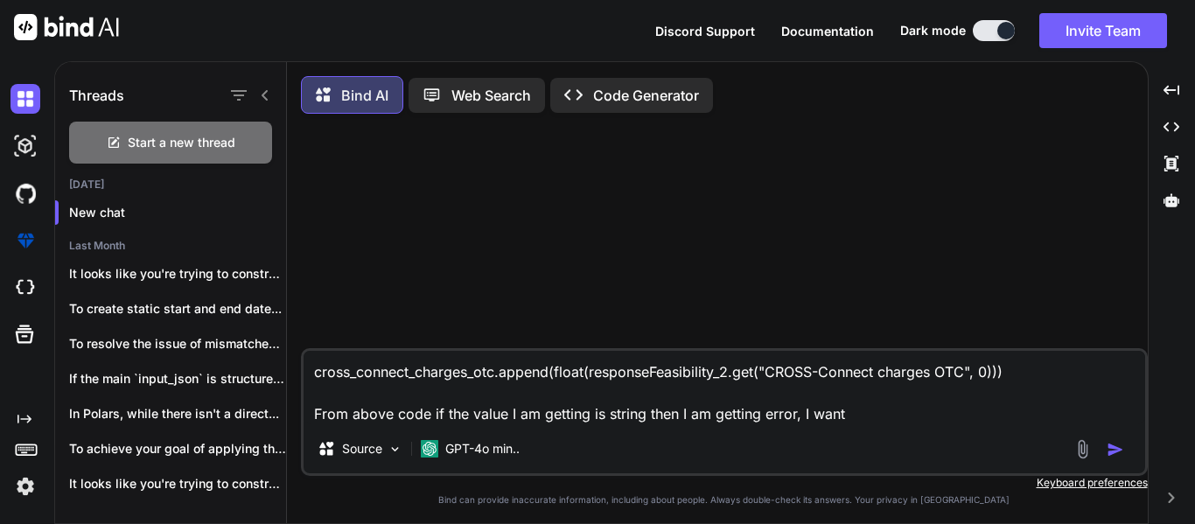
type textarea "cross_connect_charges_otc.append(float(responseFeasibility_2.get("CROSS-Connect…"
type textarea "x"
type textarea "cross_connect_charges_otc.append(float(responseFeasibility_2.get("CROSS-Connect…"
type textarea "x"
type textarea "cross_connect_charges_otc.append(float(responseFeasibility_2.get("CROSS-Connect…"
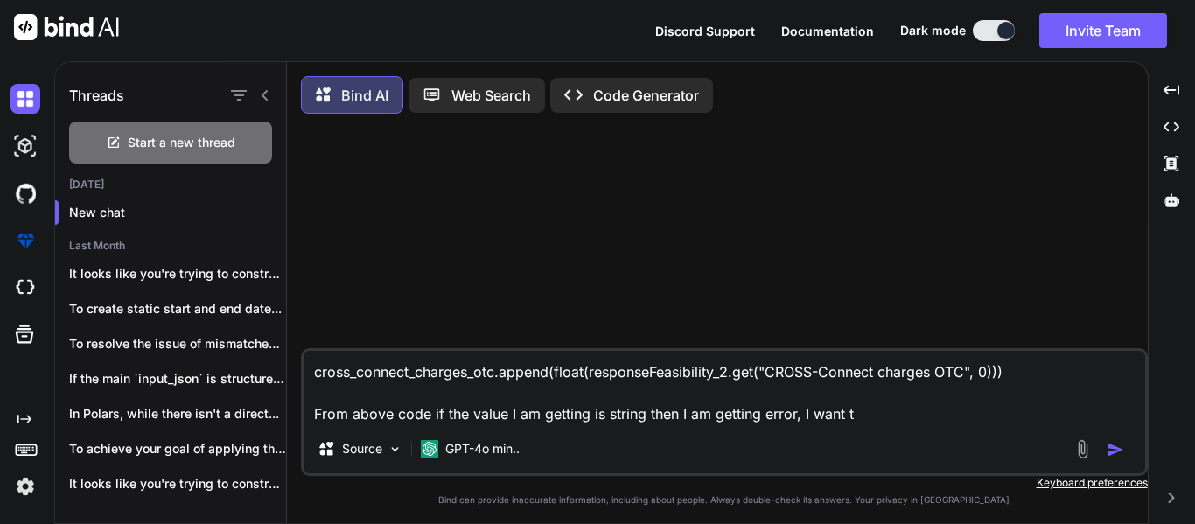
type textarea "x"
type textarea "cross_connect_charges_otc.append(float(responseFeasibility_2.get("CROSS-Connect…"
type textarea "x"
type textarea "cross_connect_charges_otc.append(float(responseFeasibility_2.get("CROSS-Connect…"
type textarea "x"
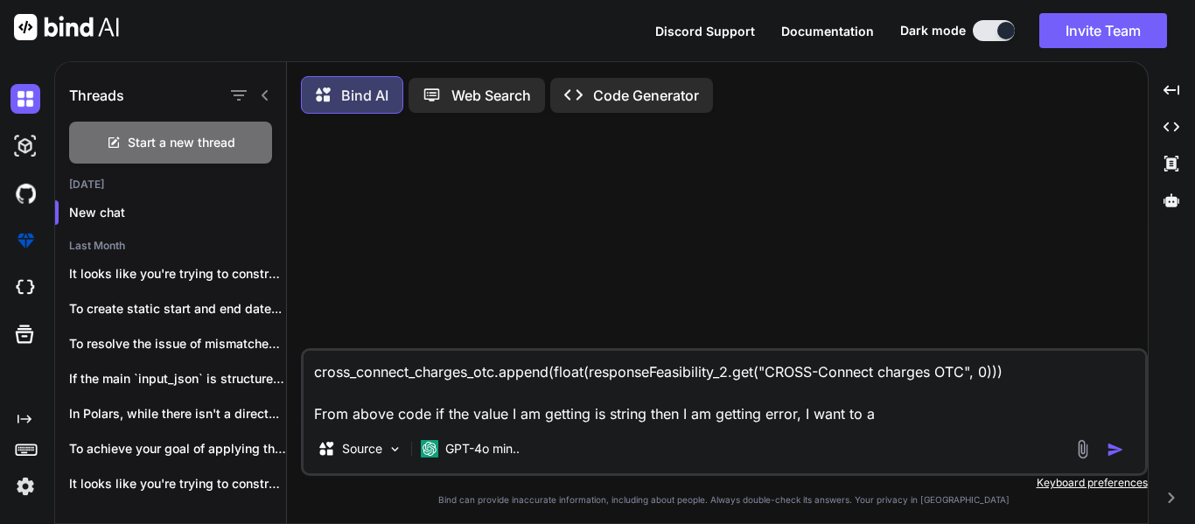
type textarea "cross_connect_charges_otc.append(float(responseFeasibility_2.get("CROSS-Connect…"
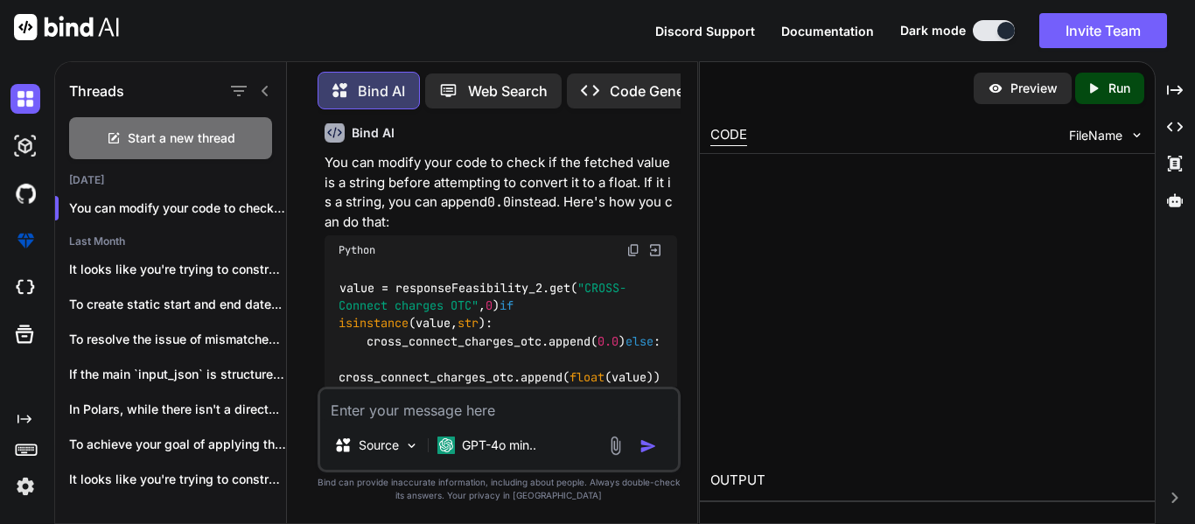
scroll to position [234, 0]
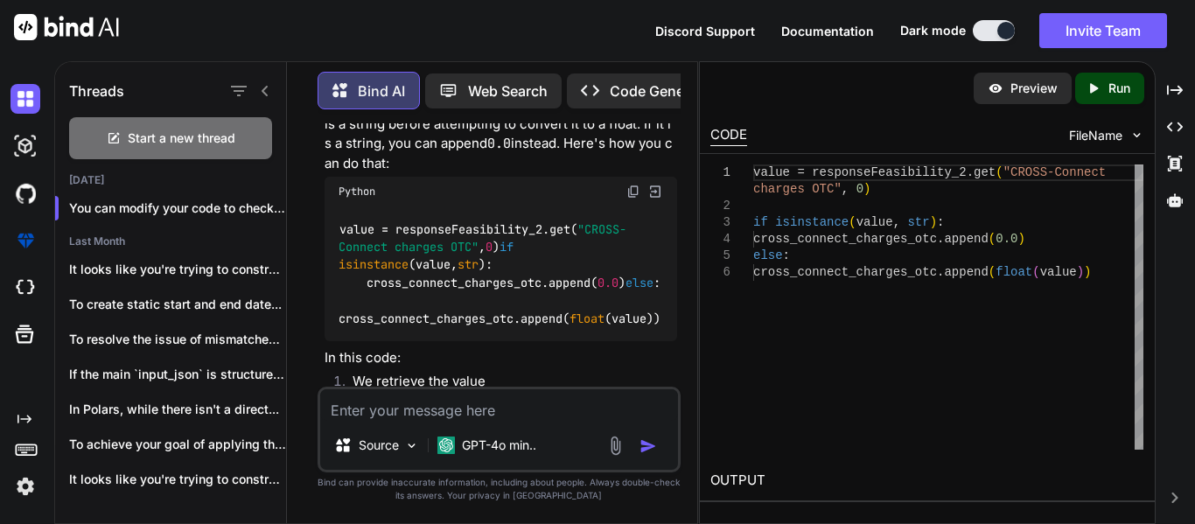
click at [1191, 88] on div "Threads Start a new thread [DATE] You can modify your code to check if the... L…" at bounding box center [624, 292] width 1141 height 463
click at [1177, 86] on icon "Created with Pixso." at bounding box center [1175, 90] width 16 height 16
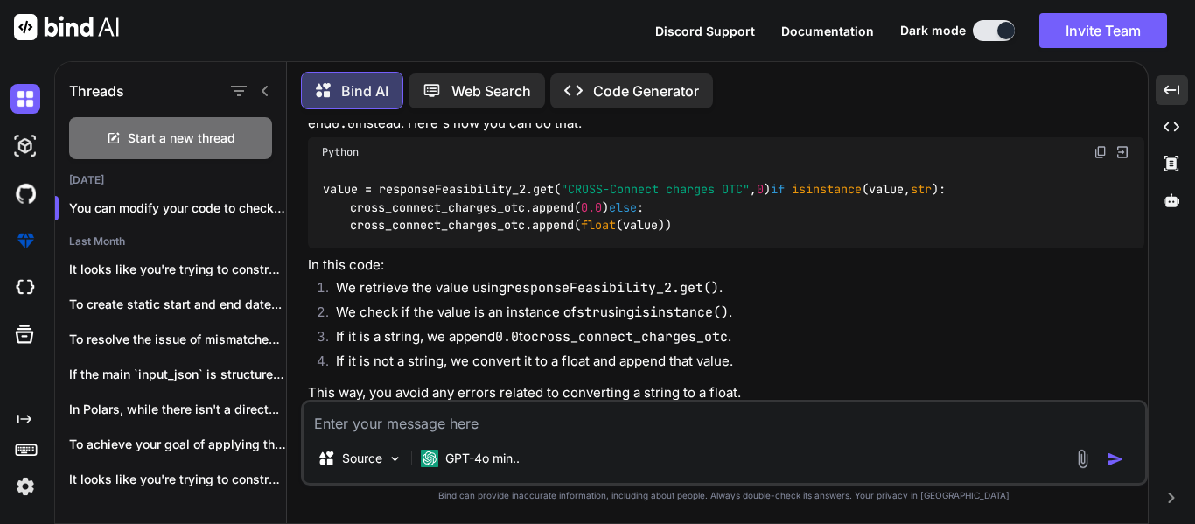
click at [857, 447] on div "Source GPT-4o min.." at bounding box center [725, 462] width 842 height 42
click at [861, 430] on textarea at bounding box center [725, 419] width 842 height 32
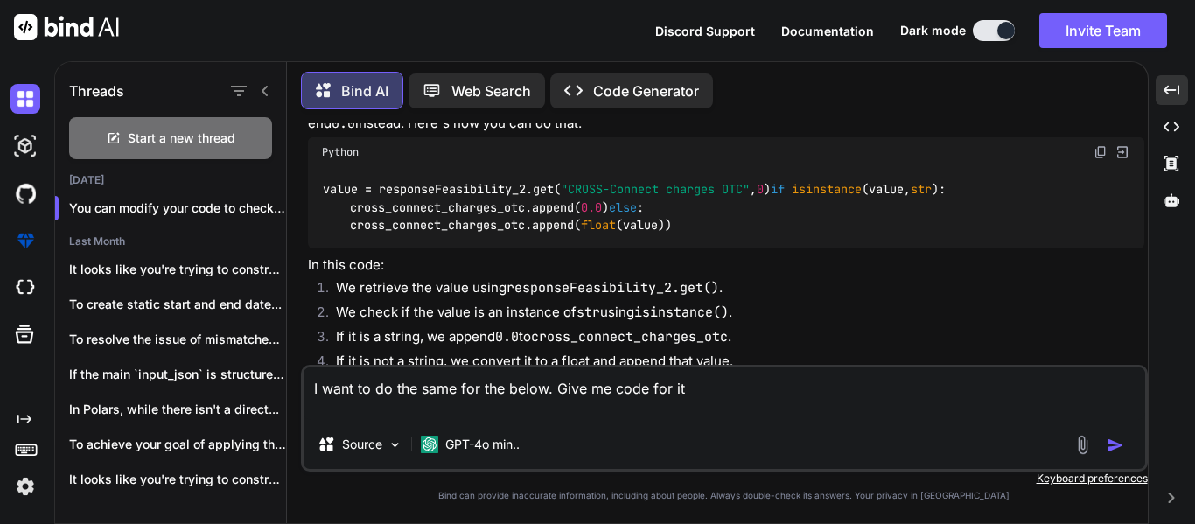
paste textarea "tp_opex_otc.append(float(responseFeasibility_2.get("TP OPEX OTC", 0))) opex_otc…"
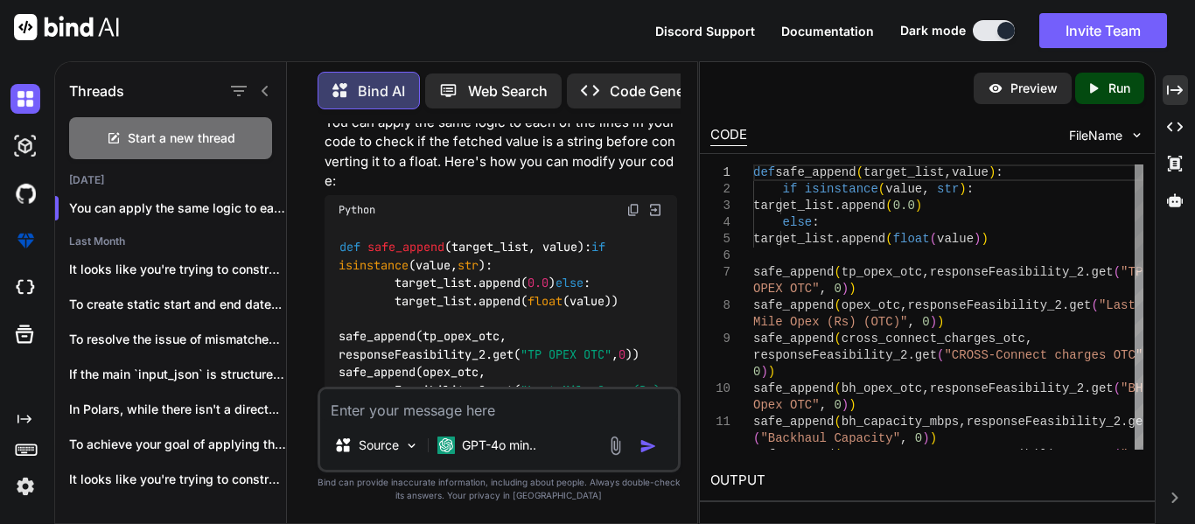
scroll to position [1329, 0]
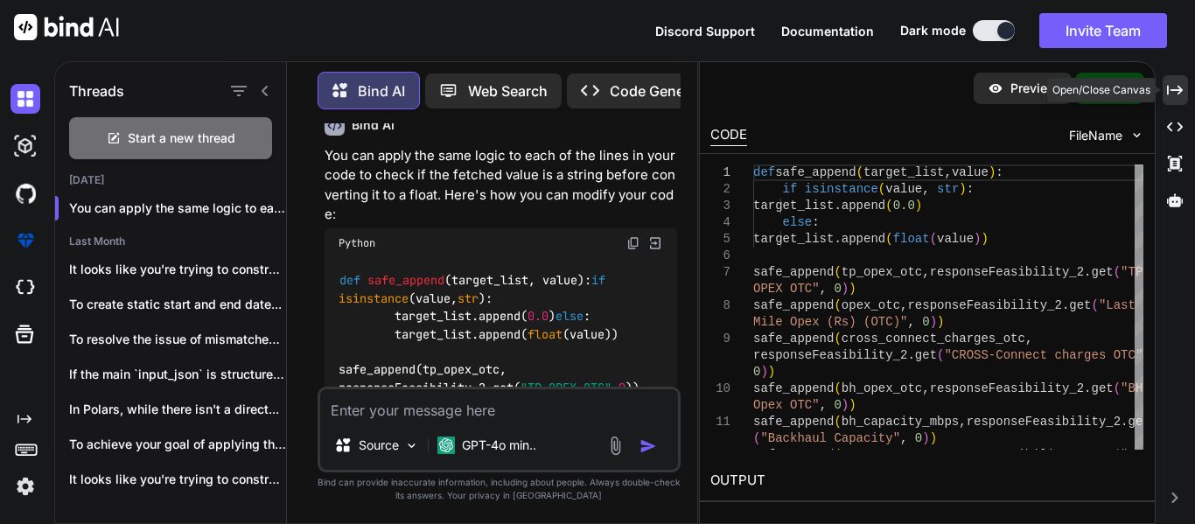
click at [1164, 86] on div "Created with Pixso." at bounding box center [1175, 90] width 25 height 30
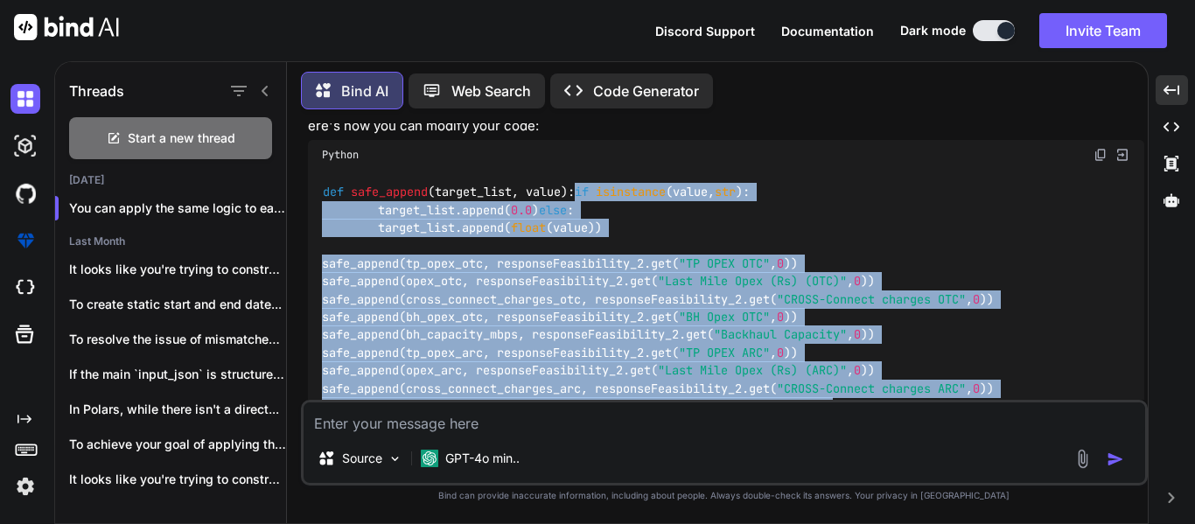
scroll to position [833, 0]
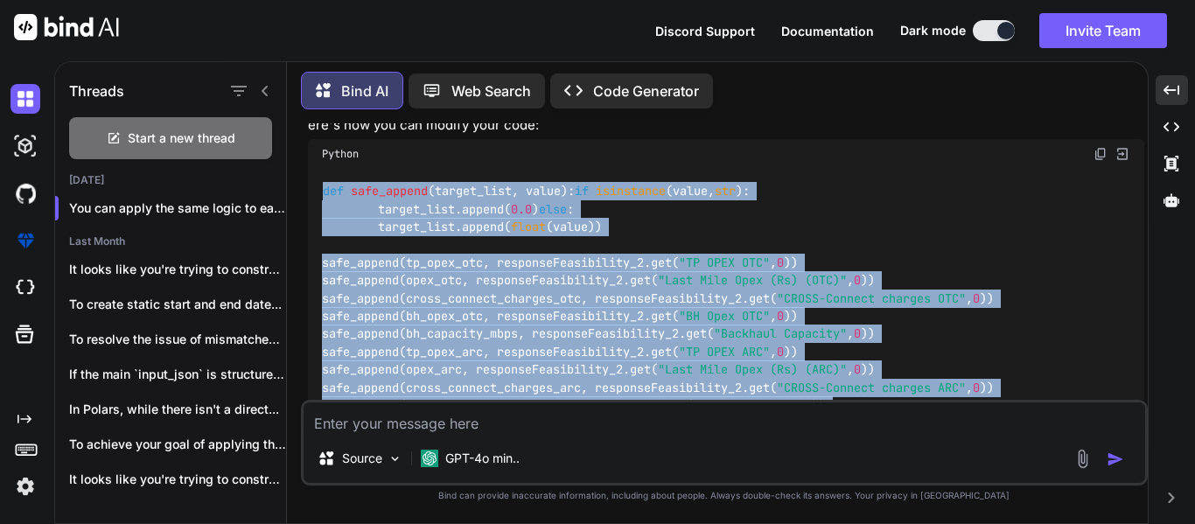
drag, startPoint x: 1095, startPoint y: 263, endPoint x: 314, endPoint y: 239, distance: 781.0
click at [314, 239] on div "def safe_append ( target_list, value ): if isinstance (value, str ): target_lis…" at bounding box center [726, 370] width 837 height 403
copy code "def safe_append ( target_list, value ): if isinstance (value, str ): target_lis…"
